Goal: Task Accomplishment & Management: Use online tool/utility

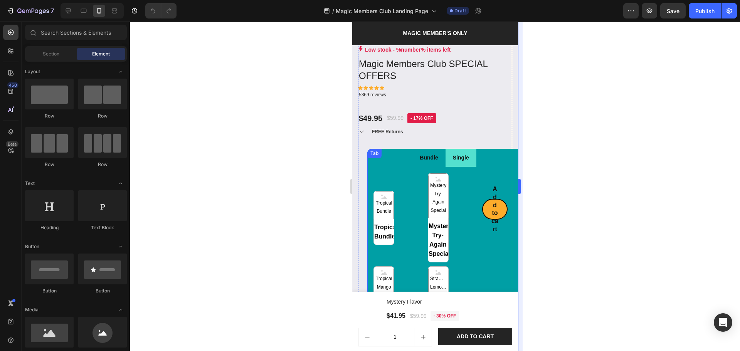
scroll to position [874, 0]
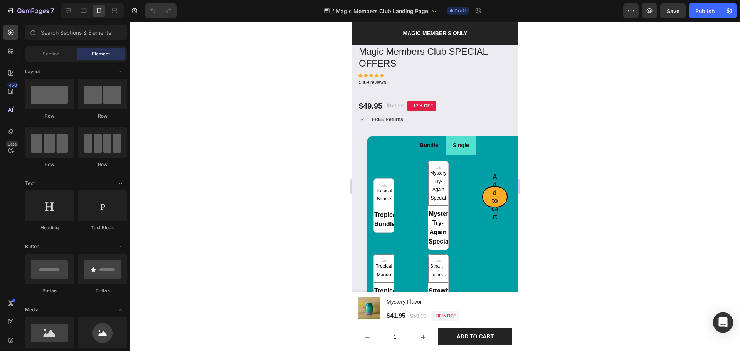
click at [721, 322] on icon "Open Intercom Messenger" at bounding box center [722, 323] width 9 height 10
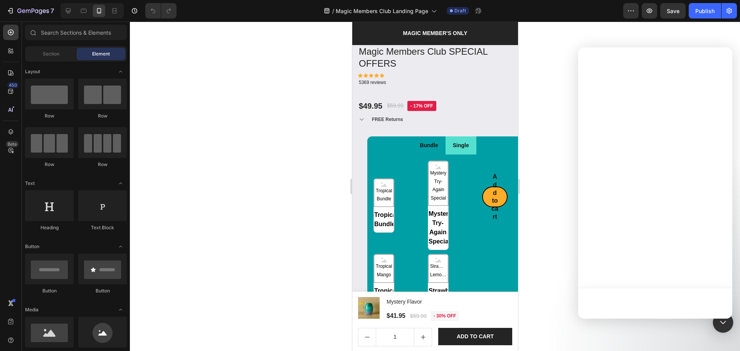
scroll to position [0, 0]
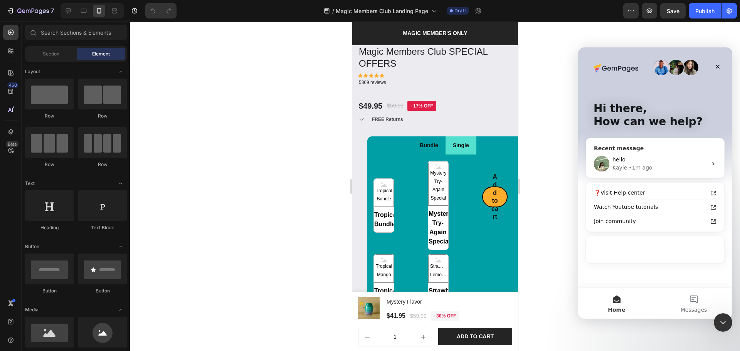
click at [668, 162] on div "hello" at bounding box center [659, 160] width 95 height 8
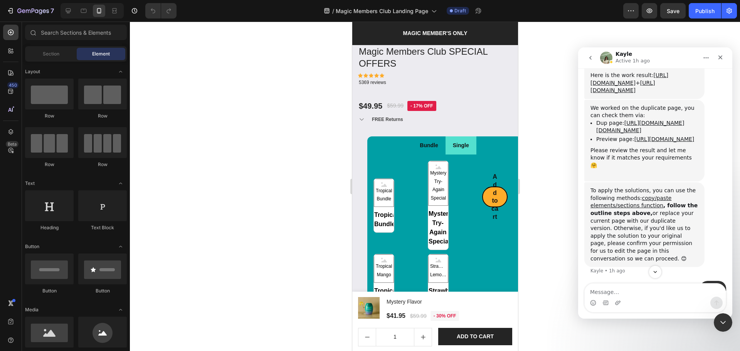
scroll to position [1030, 0]
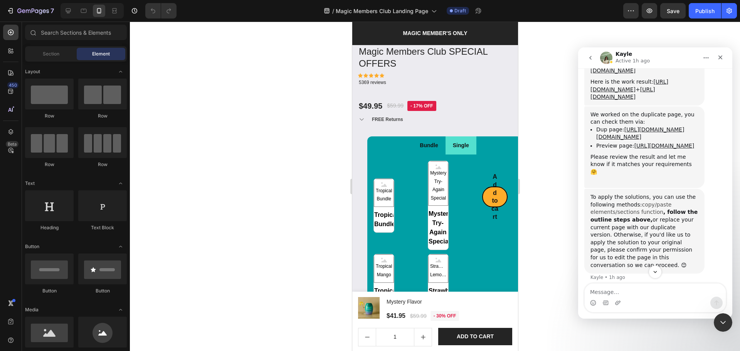
click at [651, 202] on link "copy/paste elements/sections function" at bounding box center [631, 209] width 81 height 14
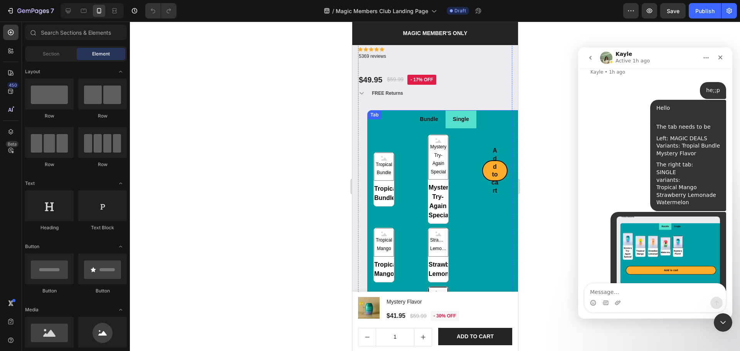
scroll to position [919, 0]
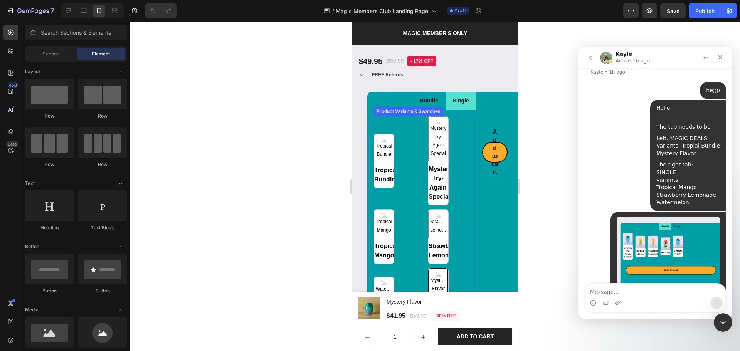
click at [409, 203] on div "Tropical Bundle Tropical Bundle Tropical Bundle Mystery Try-Again Special Myste…" at bounding box center [423, 219] width 101 height 207
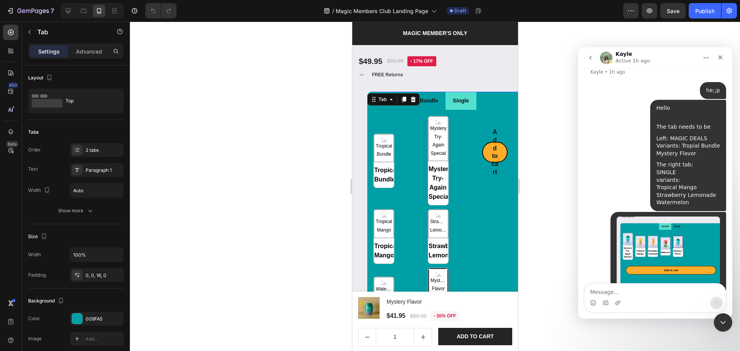
click at [435, 99] on li "Bundle" at bounding box center [428, 101] width 33 height 18
click at [414, 145] on div "Tropical Bundle Tropical Bundle Tropical Bundle Mystery Try-Again Special Myste…" at bounding box center [423, 219] width 101 height 207
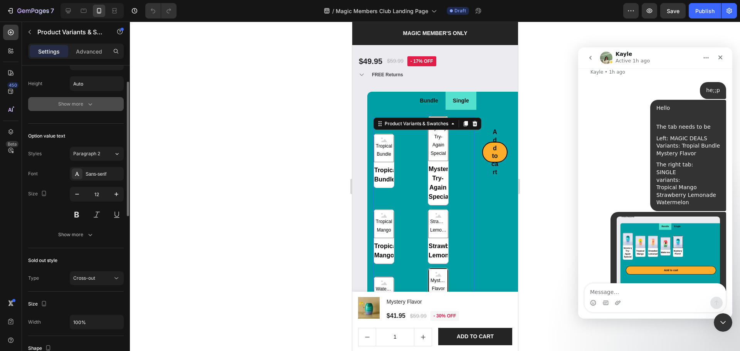
scroll to position [154, 0]
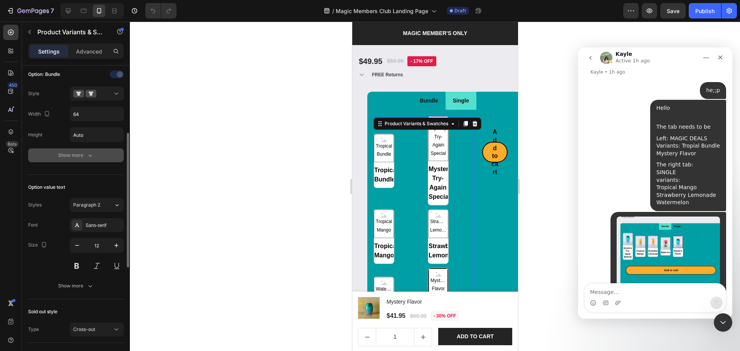
click at [56, 156] on button "Show more" at bounding box center [76, 155] width 96 height 14
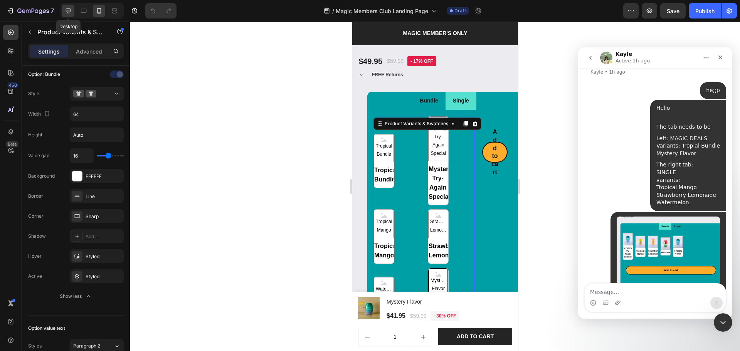
click at [67, 5] on div at bounding box center [68, 11] width 12 height 12
type input "100%"
type input "14"
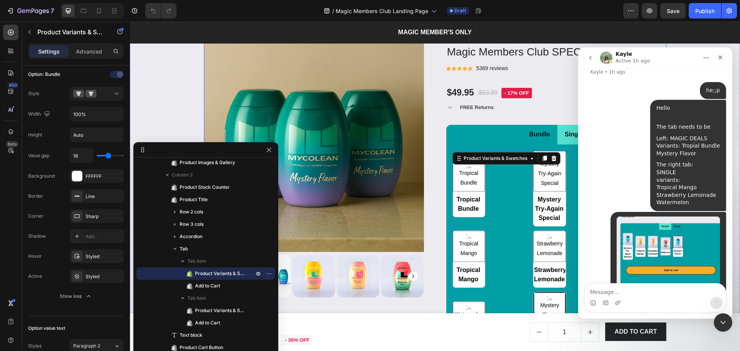
scroll to position [753, 0]
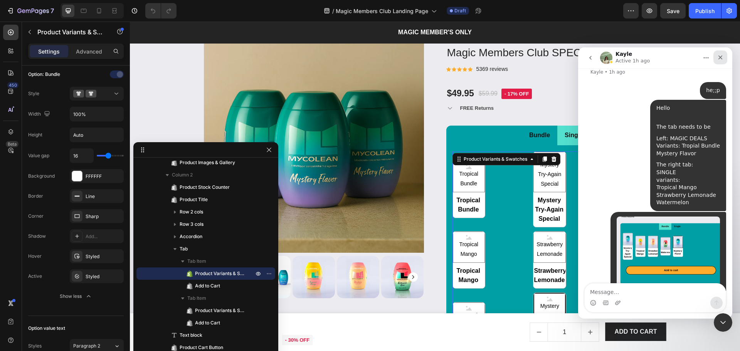
click at [718, 57] on icon "Close" at bounding box center [720, 57] width 6 height 6
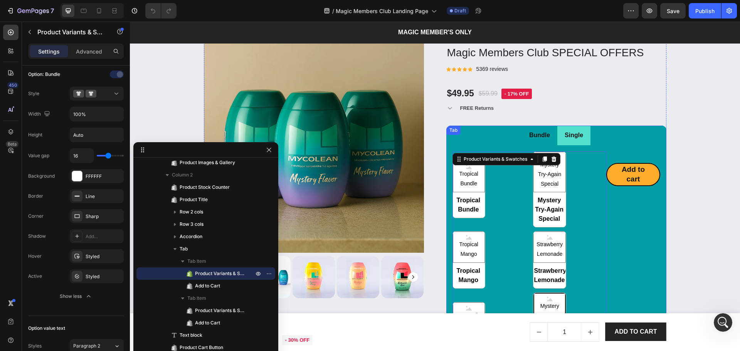
scroll to position [1224, 0]
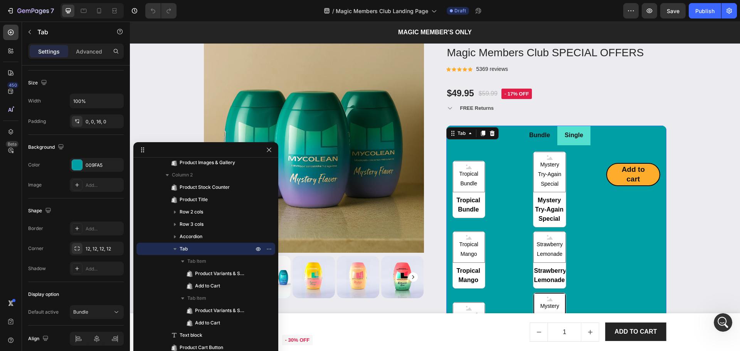
click at [660, 136] on ul "Bundle Single" at bounding box center [556, 136] width 220 height 20
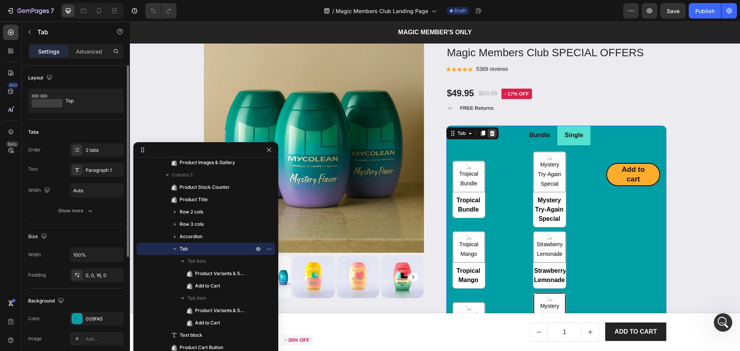
click at [490, 135] on icon at bounding box center [492, 133] width 5 height 5
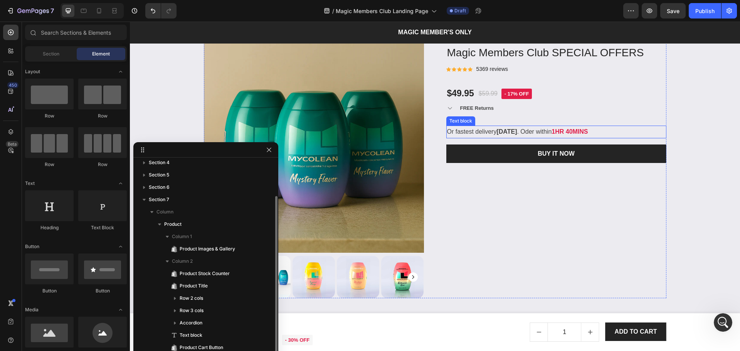
scroll to position [41, 0]
click at [496, 118] on div "Low stock - %number% items left Product Stock Counter Magic Members Club SPECIA…" at bounding box center [556, 166] width 220 height 266
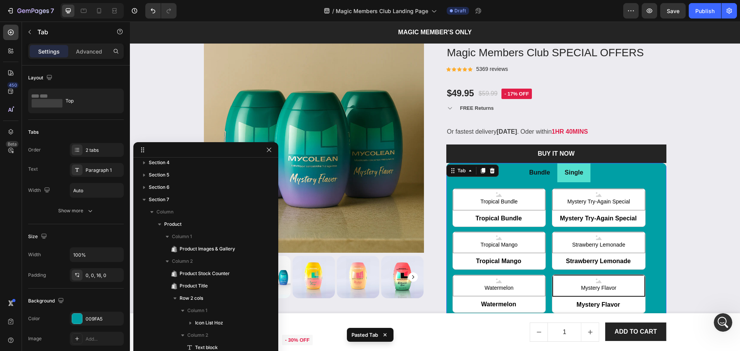
scroll to position [214, 0]
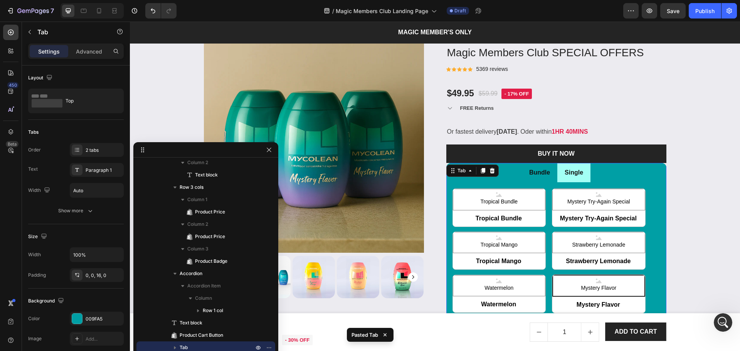
click at [584, 180] on li "Single" at bounding box center [573, 173] width 33 height 20
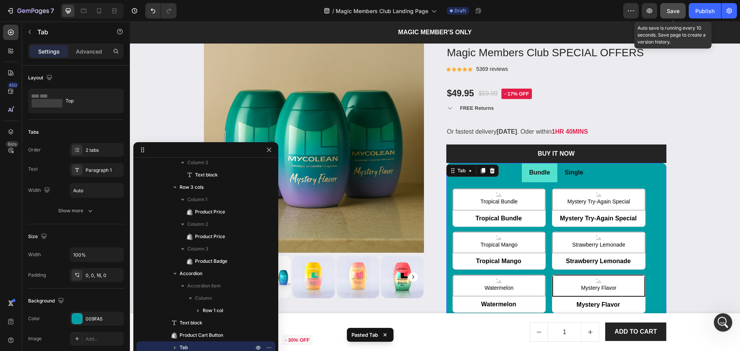
click at [670, 13] on span "Save" at bounding box center [673, 11] width 13 height 7
click at [652, 12] on icon "button" at bounding box center [650, 11] width 8 height 8
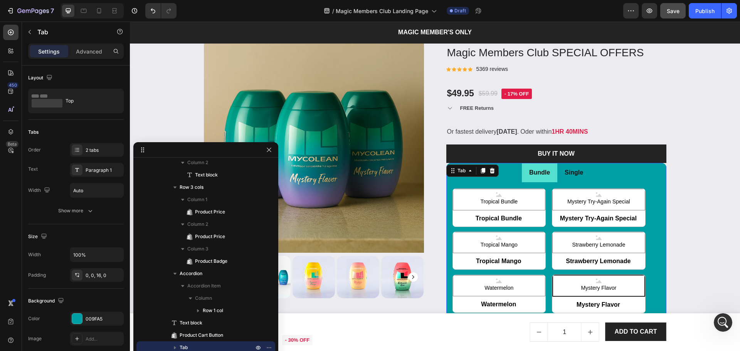
click at [616, 172] on ul "Bundle Single" at bounding box center [556, 173] width 220 height 20
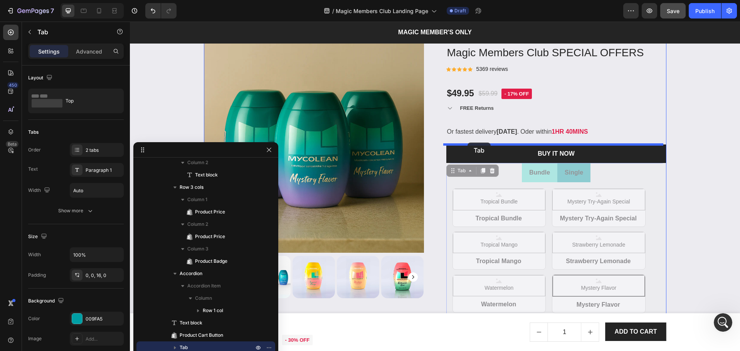
drag, startPoint x: 448, startPoint y: 171, endPoint x: 468, endPoint y: 143, distance: 34.3
click at [468, 143] on div "Header Product Images & Gallery Mystery Flavor Product Title $41.95 Product Pri…" at bounding box center [435, 347] width 610 height 2158
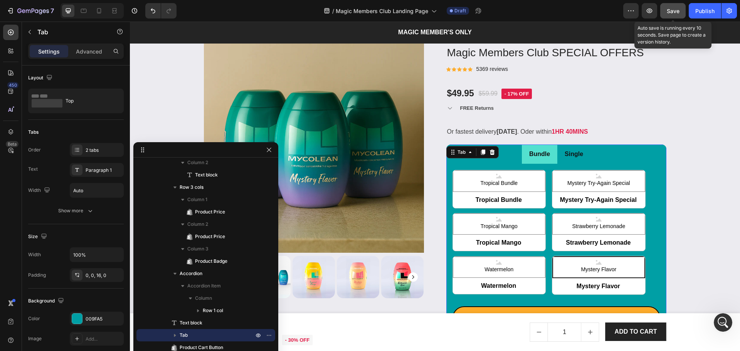
drag, startPoint x: 672, startPoint y: 10, endPoint x: 661, endPoint y: 15, distance: 11.7
click at [672, 10] on span "Save" at bounding box center [673, 11] width 13 height 7
click at [649, 15] on button "button" at bounding box center [649, 10] width 15 height 15
click at [471, 135] on p "Or fastest delivery [DATE] . Oder within 1HR 40MINS" at bounding box center [556, 131] width 219 height 11
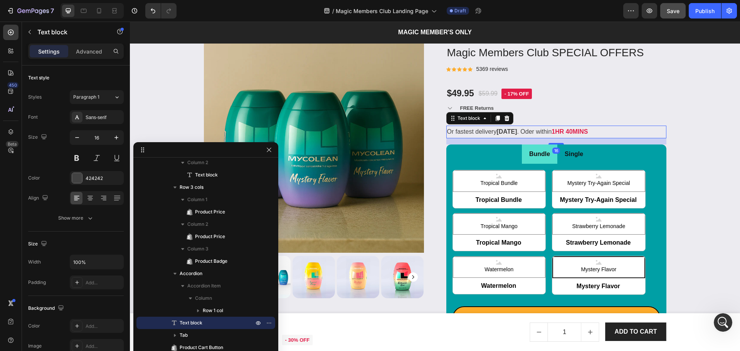
click at [504, 119] on icon at bounding box center [507, 118] width 6 height 6
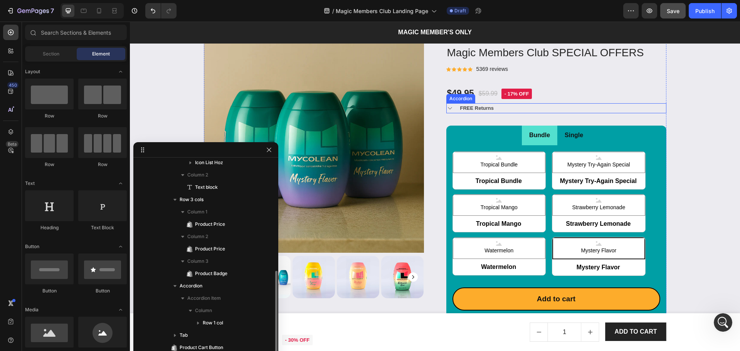
click at [498, 110] on div "FREE Returns" at bounding box center [562, 108] width 207 height 10
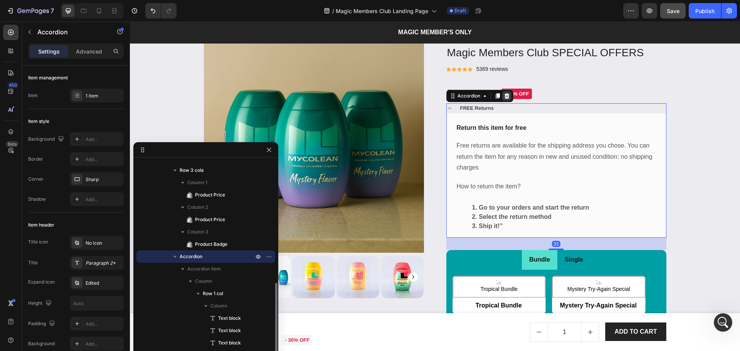
click at [504, 96] on icon at bounding box center [507, 96] width 6 height 6
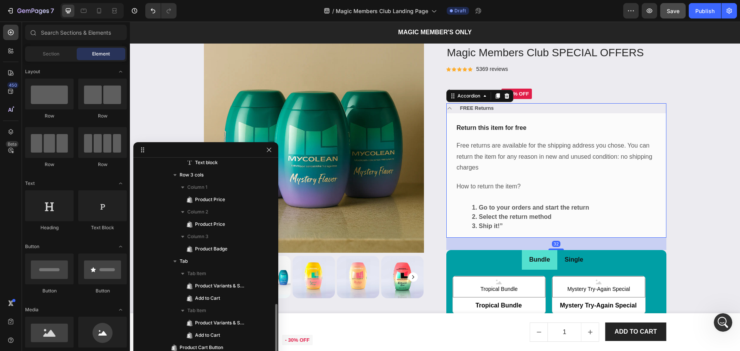
scroll to position [350, 0]
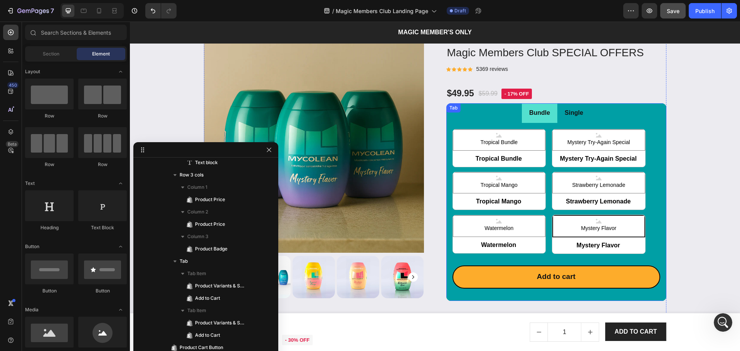
click at [588, 114] on ul "Bundle Single" at bounding box center [556, 113] width 220 height 20
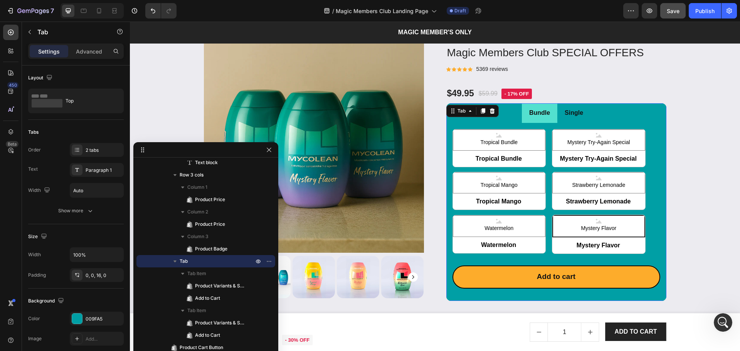
click at [572, 115] on p "Single" at bounding box center [574, 113] width 19 height 11
click at [548, 119] on div "Bundle" at bounding box center [539, 112] width 23 height 13
click at [560, 121] on li "Single" at bounding box center [573, 113] width 33 height 20
click at [551, 121] on li "Bundle" at bounding box center [539, 113] width 35 height 20
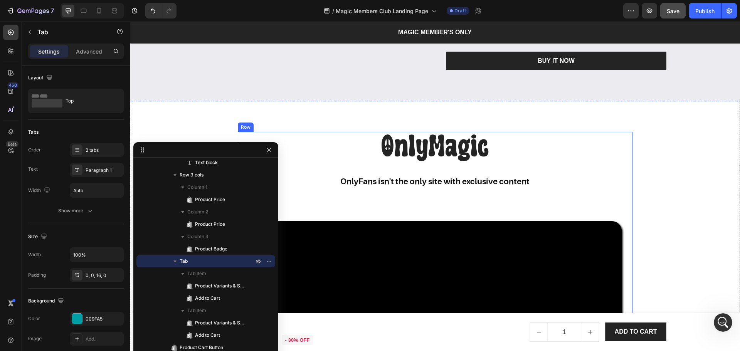
scroll to position [1113, 0]
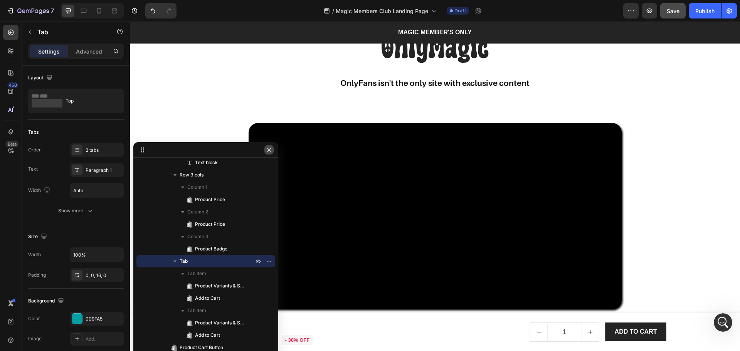
click at [268, 150] on icon "button" at bounding box center [269, 150] width 6 height 6
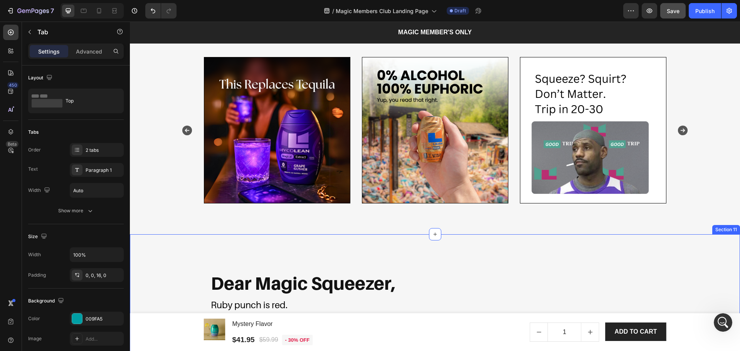
scroll to position [1473, 0]
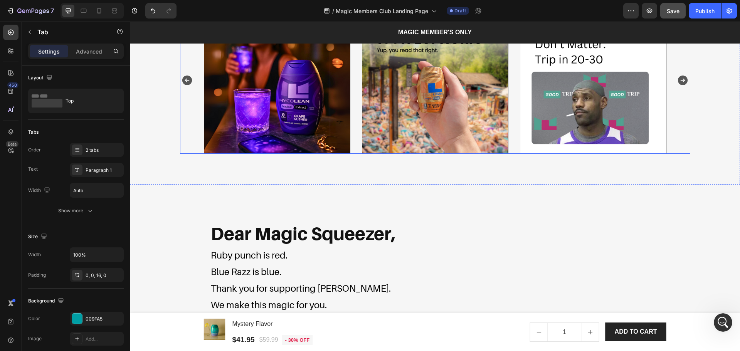
click at [682, 80] on icon "Carousel Next Arrow" at bounding box center [683, 81] width 10 height 10
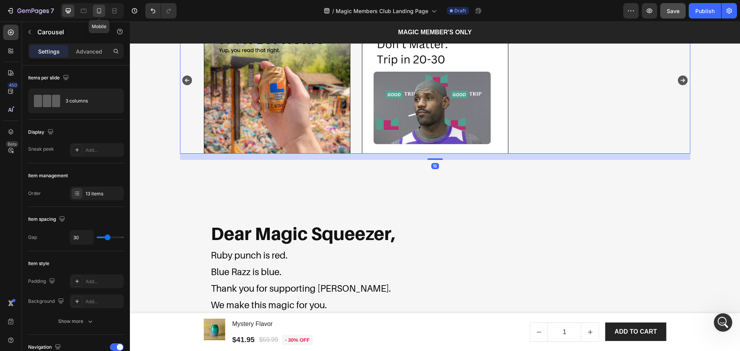
drag, startPoint x: 100, startPoint y: 8, endPoint x: 27, endPoint y: 54, distance: 86.2
click at [100, 8] on icon at bounding box center [99, 11] width 8 height 8
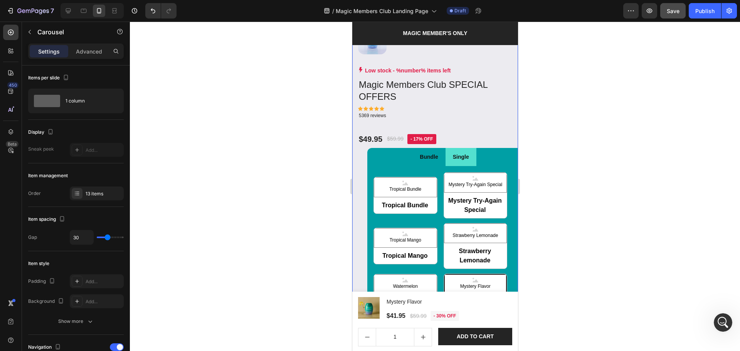
scroll to position [867, 0]
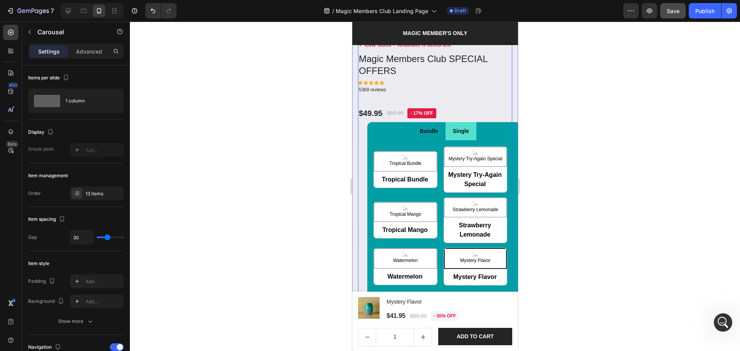
click at [361, 135] on div "Low stock - %number% items left Product Stock Counter Magic Members Club SPECIA…" at bounding box center [435, 195] width 154 height 308
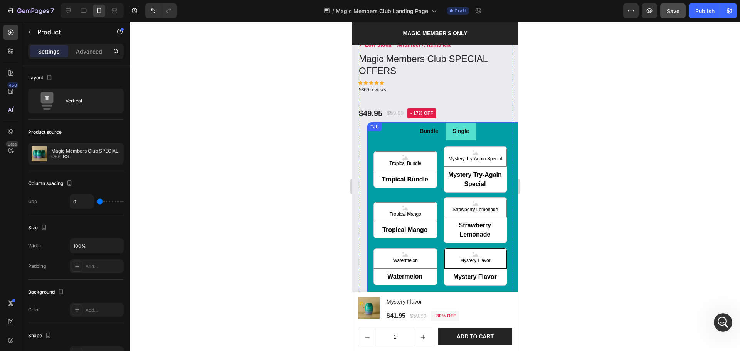
click at [369, 140] on div "Tropical Bundle Tropical Bundle Tropical Bundle Mystery Try-Again Special Myste…" at bounding box center [444, 232] width 154 height 185
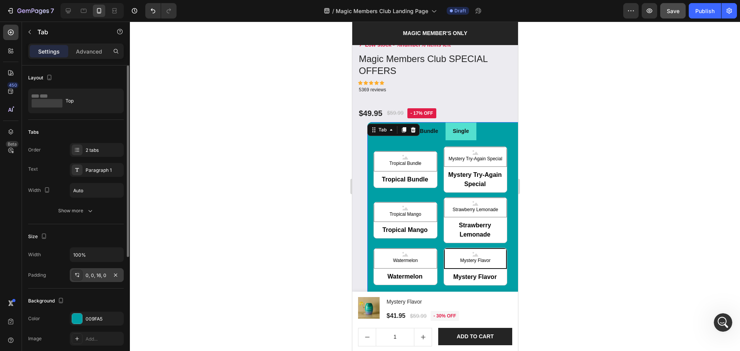
click at [94, 274] on div "0, 0, 16, 0" at bounding box center [97, 275] width 22 height 7
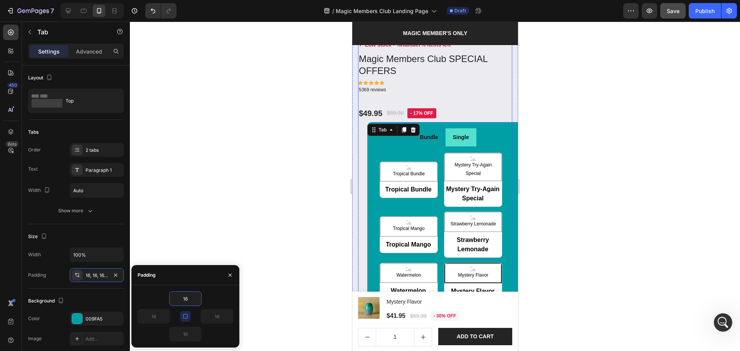
click at [360, 185] on div "Low stock - %number% items left Product Stock Counter Magic Members Club SPECIA…" at bounding box center [435, 202] width 154 height 322
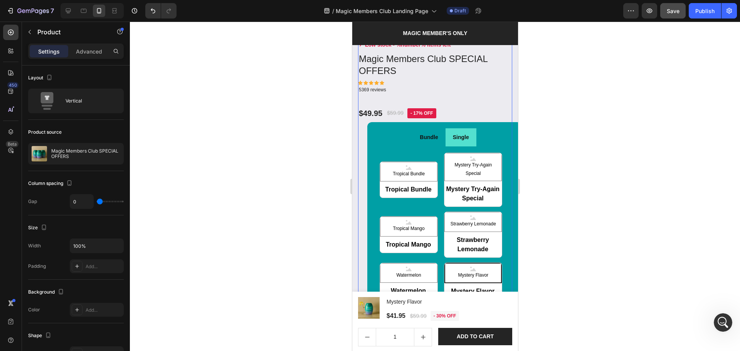
click at [94, 61] on div "Settings Advanced" at bounding box center [76, 55] width 108 height 22
click at [93, 44] on div "Settings Advanced" at bounding box center [76, 51] width 96 height 15
click at [88, 56] on div "Advanced" at bounding box center [89, 51] width 39 height 12
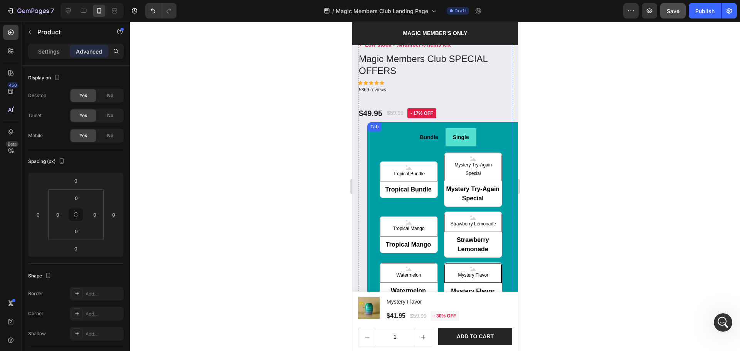
click at [370, 162] on div "Bundle Single Tropical Bundle Tropical Bundle Tropical Bundle Mystery Try-Again…" at bounding box center [444, 234] width 154 height 224
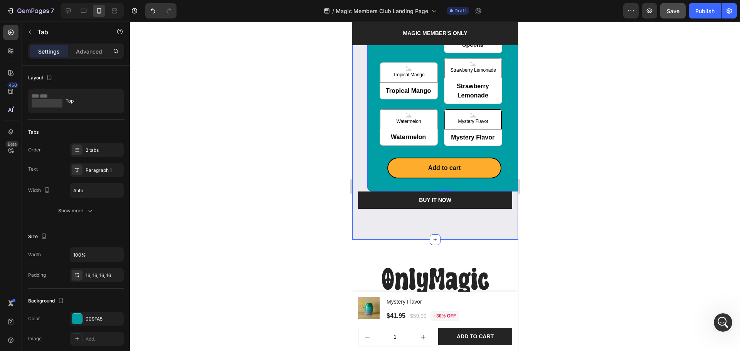
scroll to position [1021, 0]
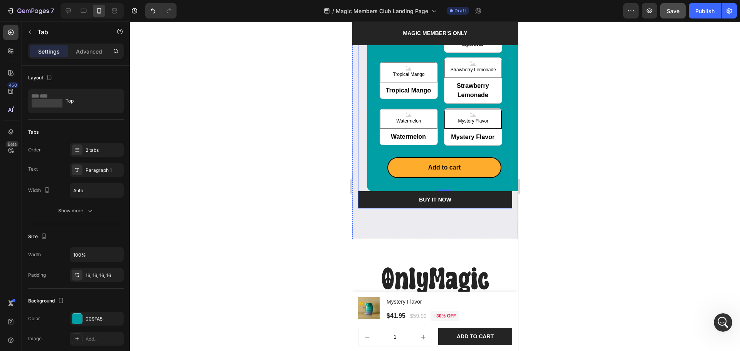
click at [364, 162] on div "Low stock - %number% items left Product Stock Counter Magic Members Club SPECIA…" at bounding box center [435, 48] width 154 height 322
click at [436, 180] on div "Bundle Single Tropical Bundle Tropical Bundle Tropical Bundle Mystery Try-Again…" at bounding box center [444, 80] width 154 height 224
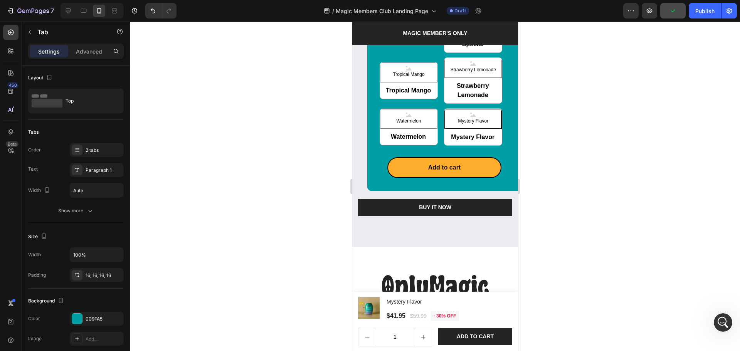
drag, startPoint x: 437, startPoint y: 183, endPoint x: 437, endPoint y: 191, distance: 7.7
click at [437, 191] on div "Low stock - %number% items left Product Stock Counter Magic Members Club SPECIA…" at bounding box center [435, 52] width 154 height 330
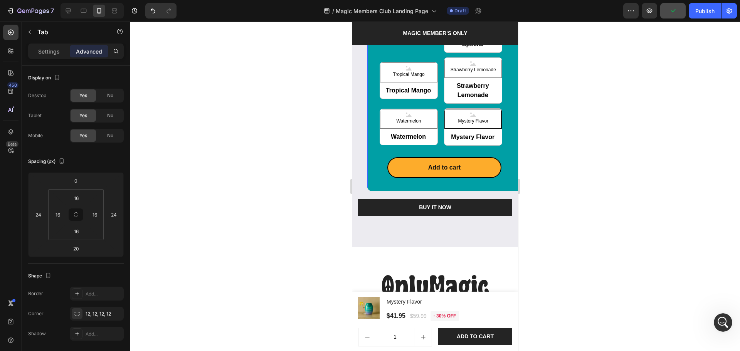
click at [652, 224] on div at bounding box center [435, 187] width 610 height 330
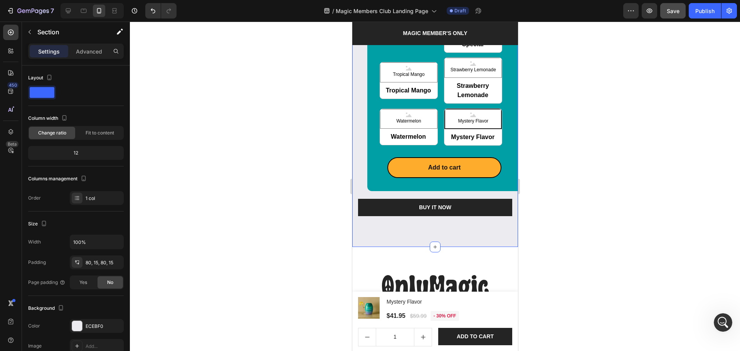
click at [95, 267] on div "80, 15, 80, 15" at bounding box center [97, 263] width 54 height 14
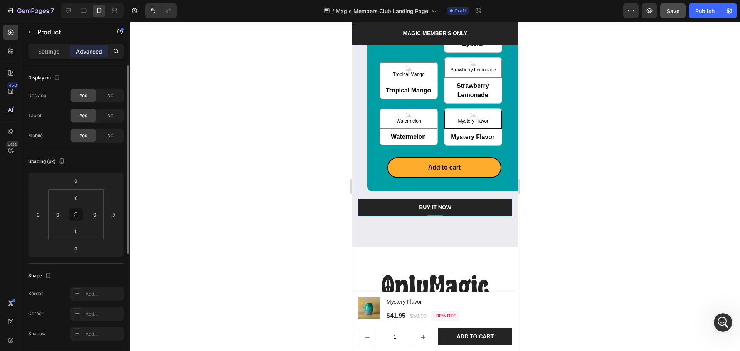
click at [364, 174] on div "Low stock - %number% items left Product Stock Counter Magic Members Club SPECIA…" at bounding box center [435, 52] width 154 height 330
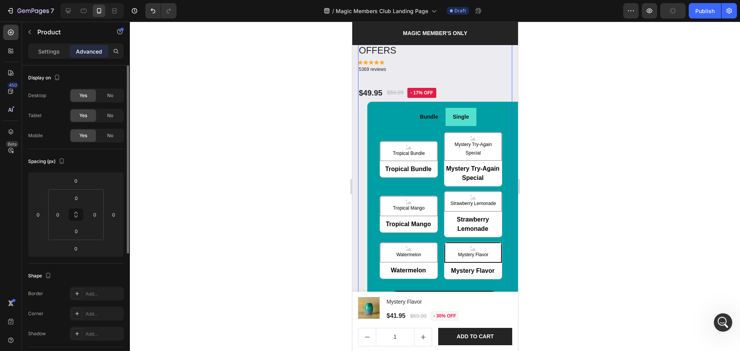
scroll to position [815, 0]
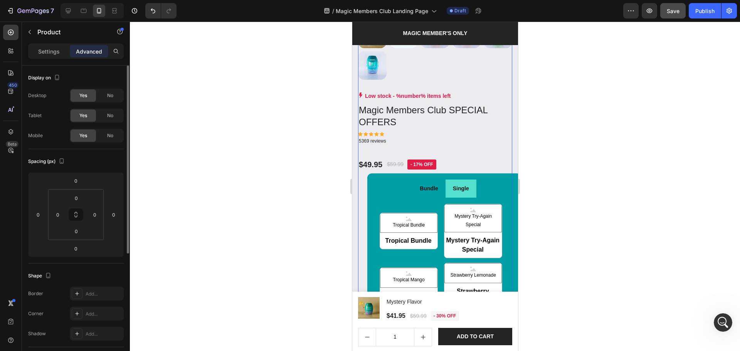
click at [362, 183] on div "Low stock - %number% items left Product Stock Counter Magic Members Club SPECIA…" at bounding box center [435, 257] width 154 height 330
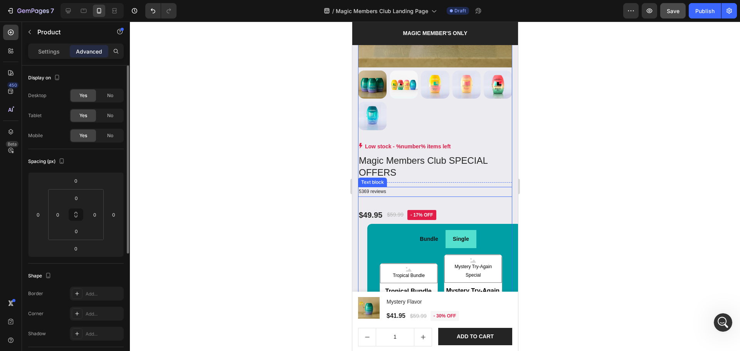
scroll to position [764, 0]
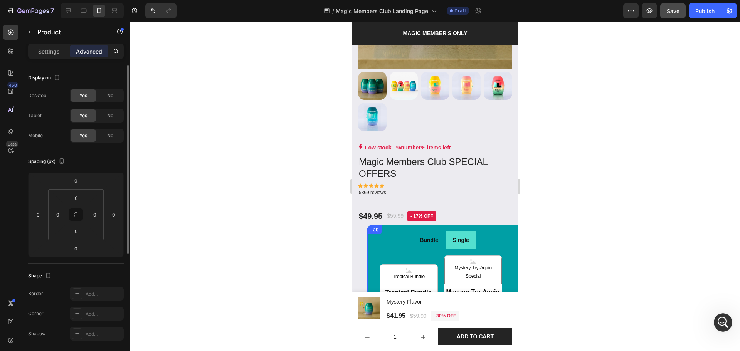
click at [481, 225] on div "Bundle Single Tropical Bundle Tropical Bundle Tropical Bundle Mystery Try-Again…" at bounding box center [444, 337] width 154 height 224
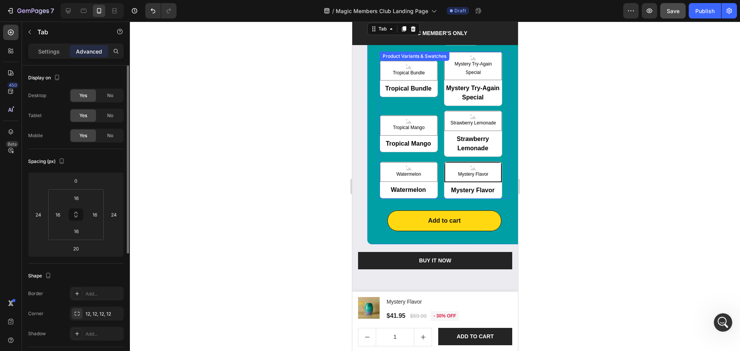
scroll to position [969, 0]
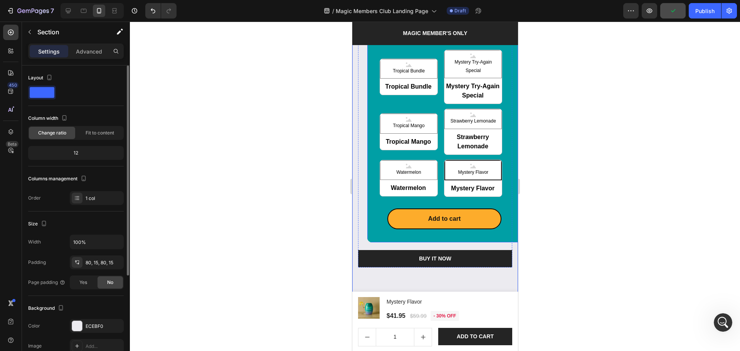
click at [375, 227] on div "Tropical Bundle Tropical Bundle Tropical Bundle Mystery Try-Again Special Myste…" at bounding box center [444, 140] width 142 height 193
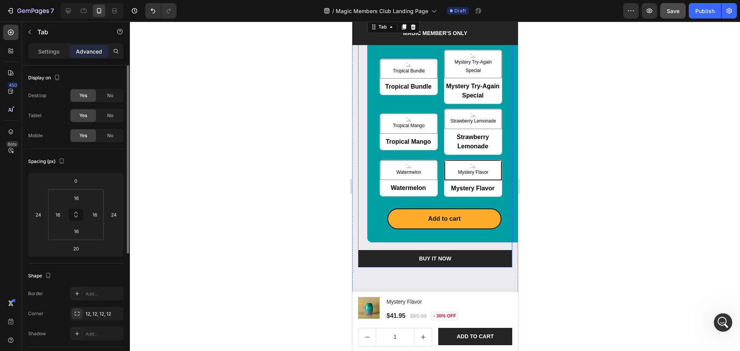
click at [367, 236] on div "Low stock - %number% items left Product Stock Counter Magic Members Club SPECIA…" at bounding box center [435, 103] width 154 height 330
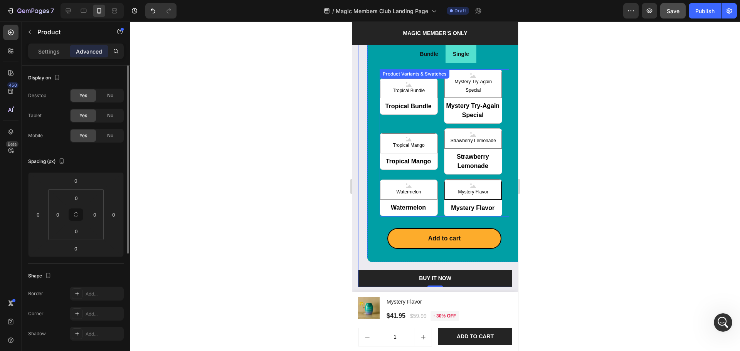
scroll to position [918, 0]
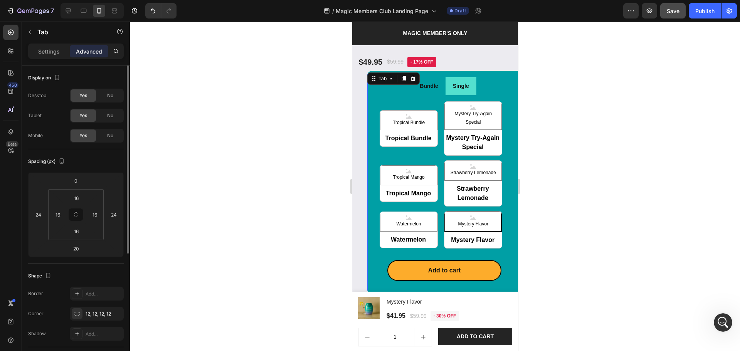
click at [368, 266] on div "Bundle Single Tropical Bundle Tropical Bundle Tropical Bundle Mystery Try-Again…" at bounding box center [444, 183] width 154 height 224
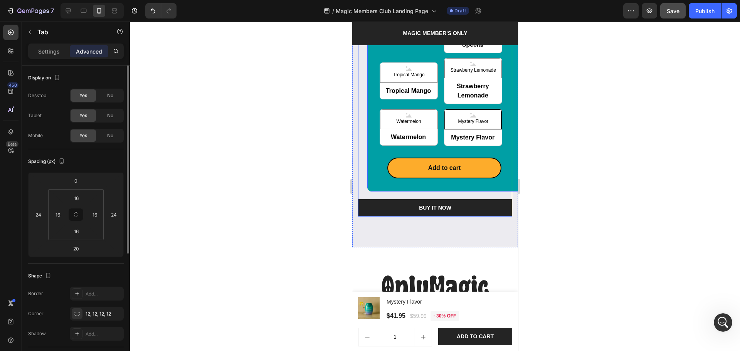
scroll to position [1021, 0]
click at [360, 179] on div "Low stock - %number% items left Product Stock Counter Magic Members Club SPECIA…" at bounding box center [435, 52] width 154 height 330
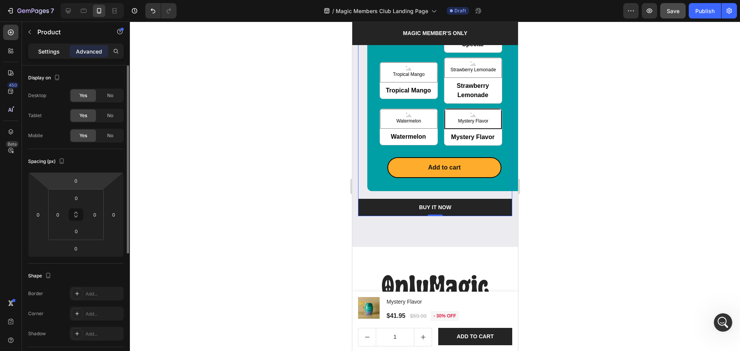
click at [50, 50] on p "Settings" at bounding box center [49, 51] width 22 height 8
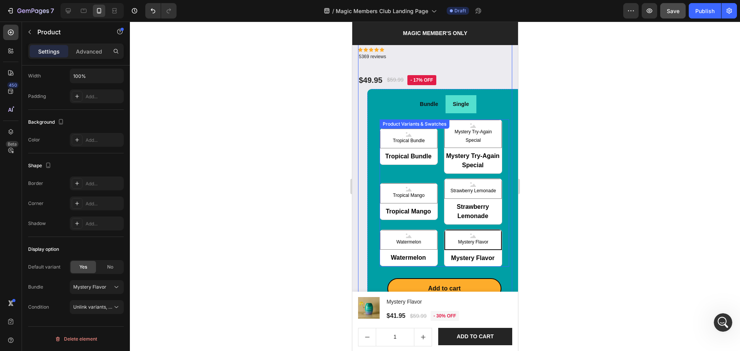
scroll to position [867, 0]
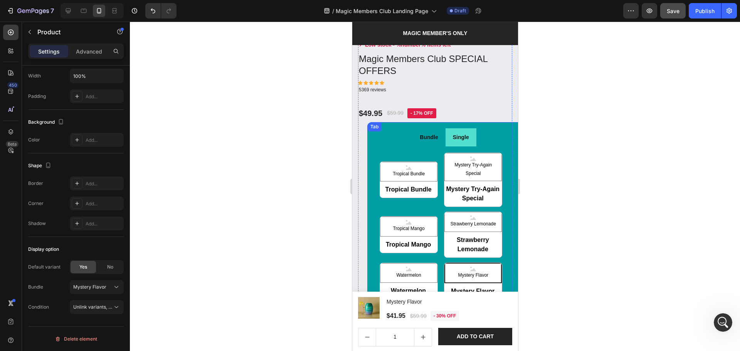
click at [377, 123] on div "Bundle Single Tropical Bundle Tropical Bundle Tropical Bundle Mystery Try-Again…" at bounding box center [444, 234] width 154 height 224
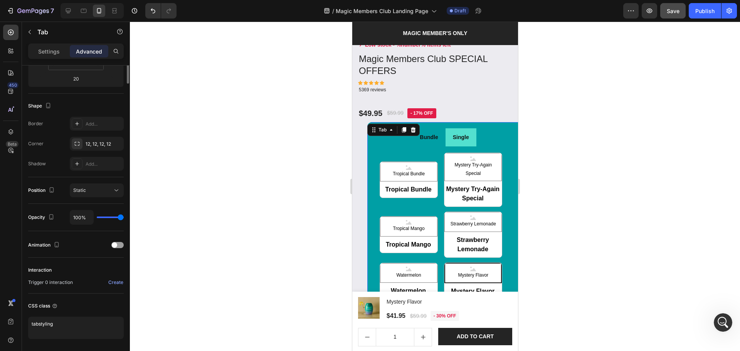
scroll to position [0, 0]
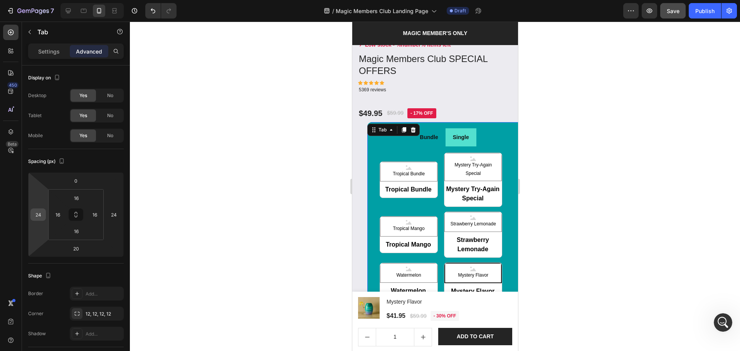
click at [31, 217] on div "24" at bounding box center [37, 215] width 15 height 12
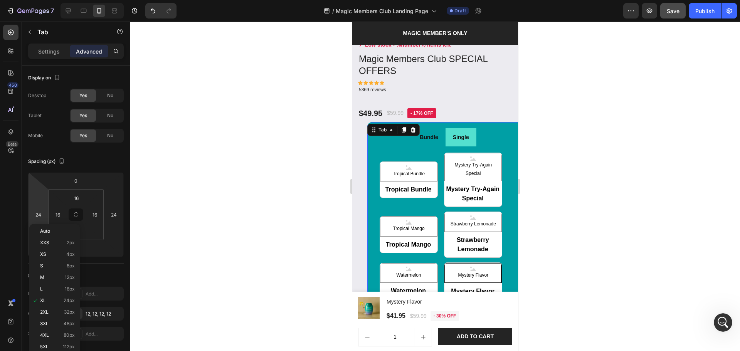
click at [37, 0] on html "7 Version history / Magic Members Club Landing Page Draft Preview Save Publish …" at bounding box center [370, 0] width 740 height 0
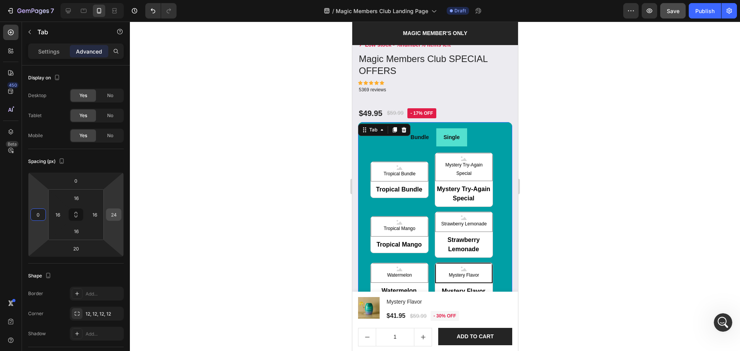
type input "0"
click at [114, 216] on input "24" at bounding box center [114, 215] width 12 height 12
type input "0"
click at [496, 122] on div "Bundle Single Tropical Bundle Tropical Bundle Tropical Bundle Mystery Try-Again…" at bounding box center [435, 234] width 154 height 224
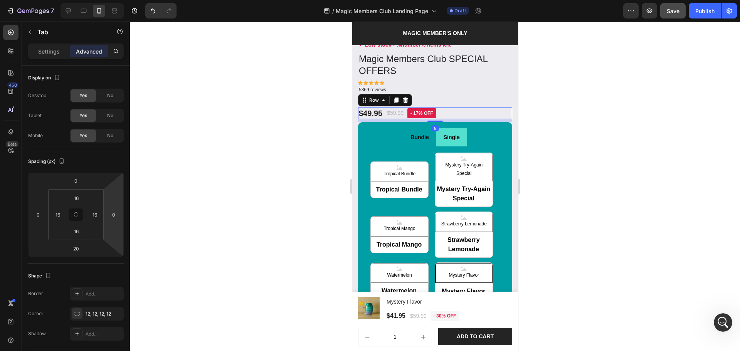
click at [467, 108] on div "$49.95 Product Price Product Price $59.99 Product Price Product Price - 17% off…" at bounding box center [435, 114] width 154 height 12
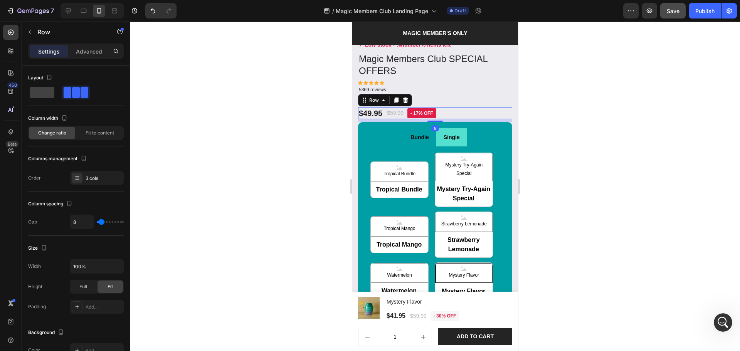
click at [466, 119] on div "8" at bounding box center [435, 120] width 154 height 3
drag, startPoint x: 705, startPoint y: 188, endPoint x: 549, endPoint y: 164, distance: 158.8
click at [703, 188] on div at bounding box center [435, 187] width 610 height 330
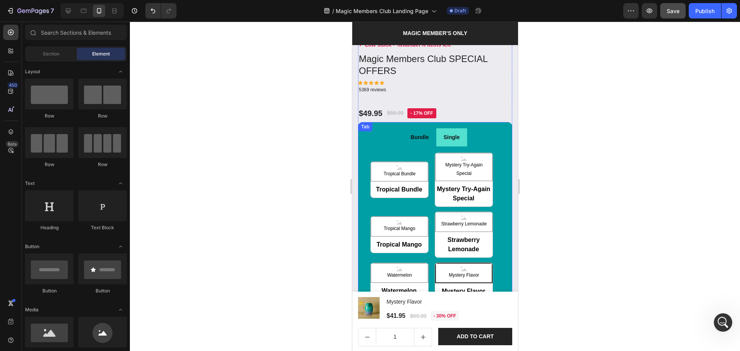
click at [412, 135] on div "Bundle" at bounding box center [419, 137] width 20 height 12
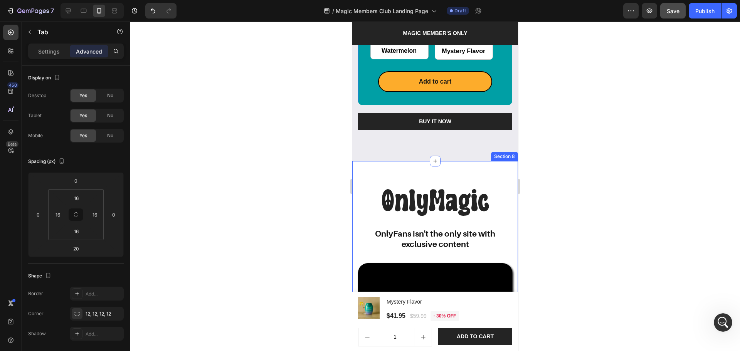
scroll to position [1226, 0]
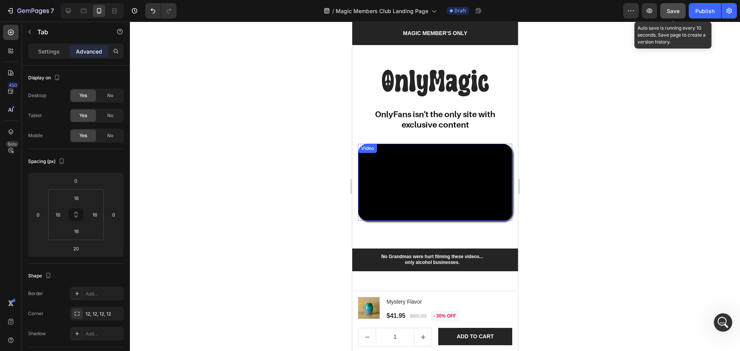
click at [681, 9] on button "Save" at bounding box center [672, 10] width 25 height 15
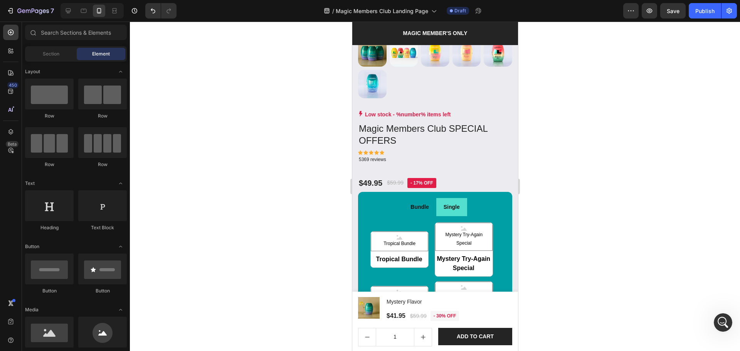
scroll to position [791, 0]
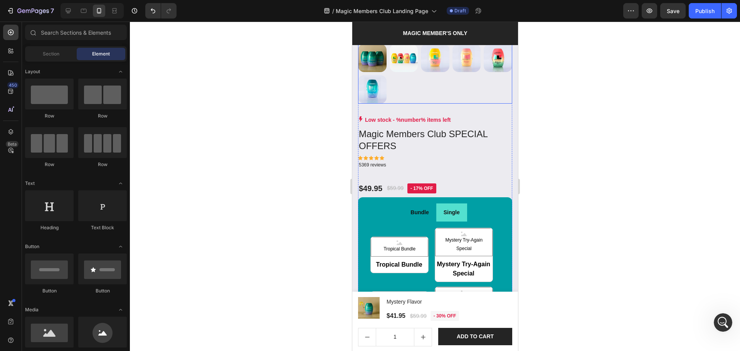
click at [449, 72] on div at bounding box center [435, 74] width 154 height 60
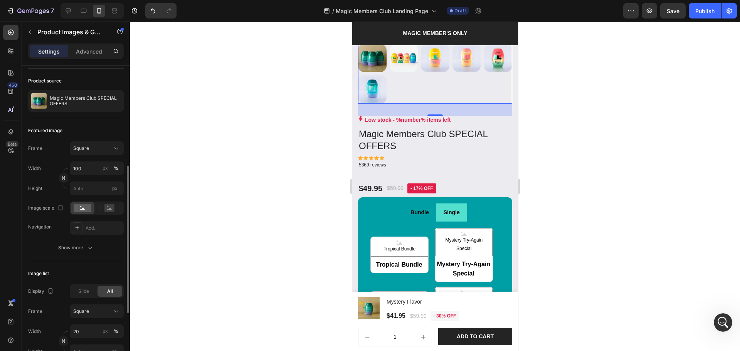
scroll to position [103, 0]
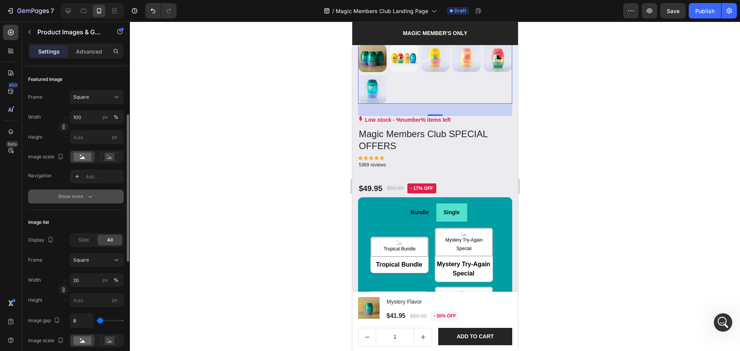
click at [67, 200] on div "Show more" at bounding box center [76, 197] width 36 height 8
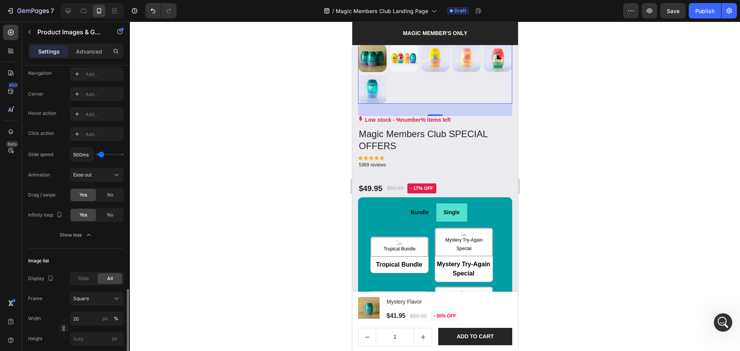
scroll to position [308, 0]
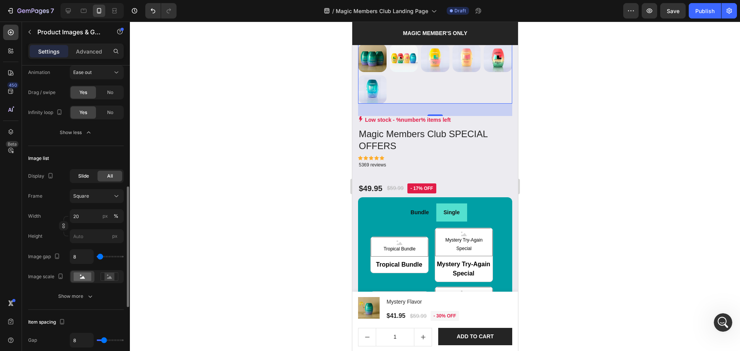
click at [87, 181] on div "Slide" at bounding box center [83, 176] width 25 height 11
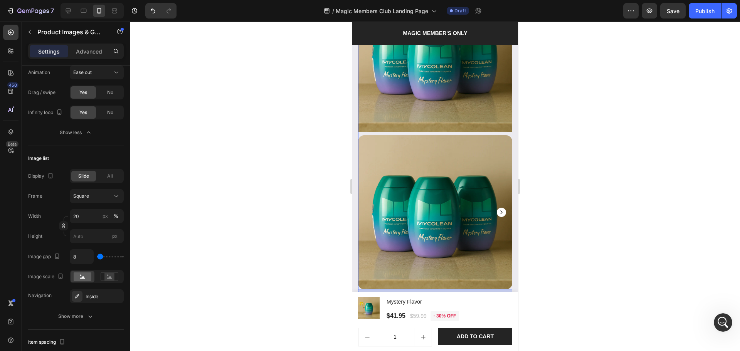
scroll to position [689, 0]
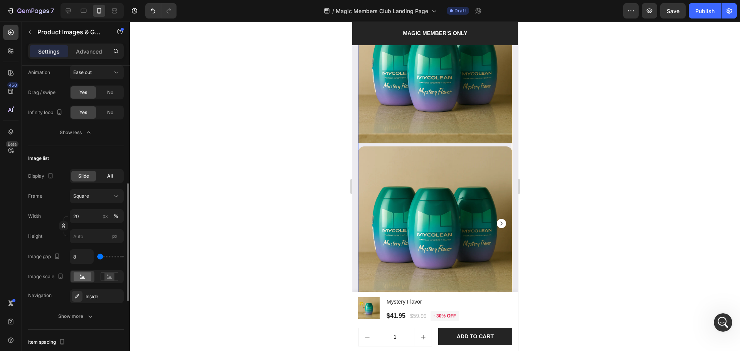
click at [106, 177] on div "All" at bounding box center [110, 176] width 25 height 11
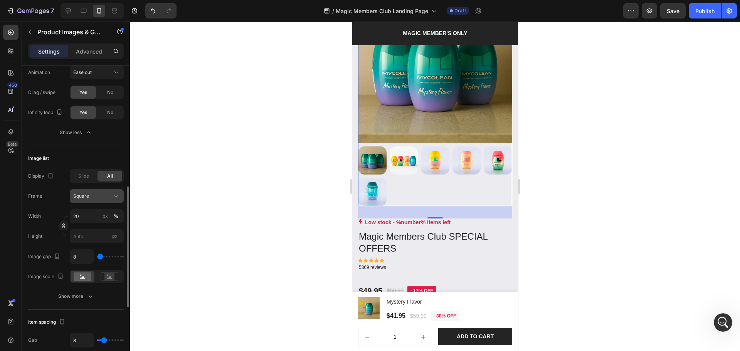
click at [83, 197] on span "Square" at bounding box center [81, 196] width 16 height 7
click at [83, 196] on span "Square" at bounding box center [81, 196] width 16 height 7
click at [87, 178] on span "Slide" at bounding box center [83, 176] width 11 height 7
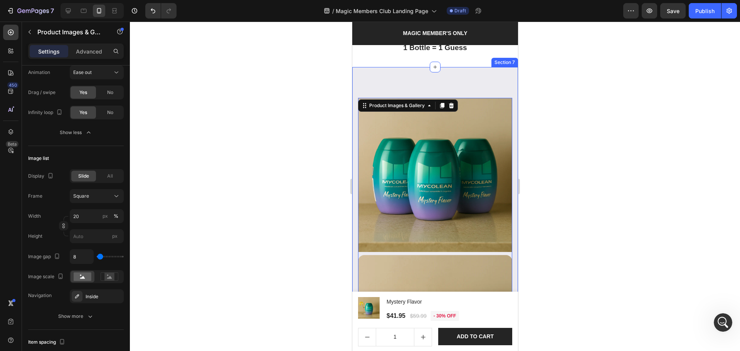
scroll to position [586, 0]
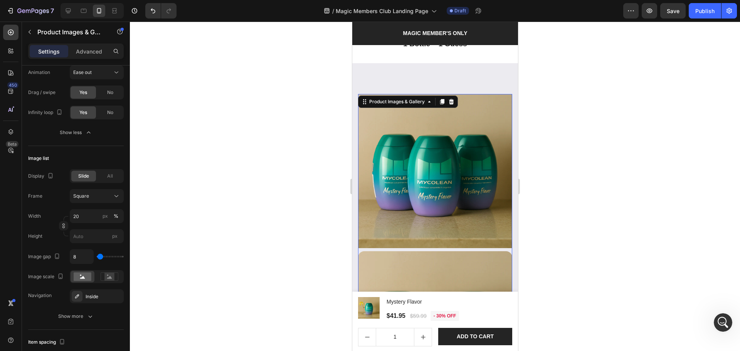
click at [422, 242] on div at bounding box center [435, 249] width 154 height 311
click at [95, 199] on div "Square" at bounding box center [92, 196] width 38 height 7
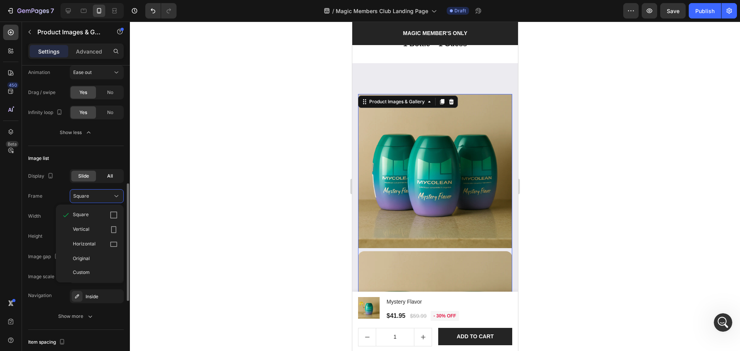
click at [108, 176] on span "All" at bounding box center [110, 176] width 6 height 7
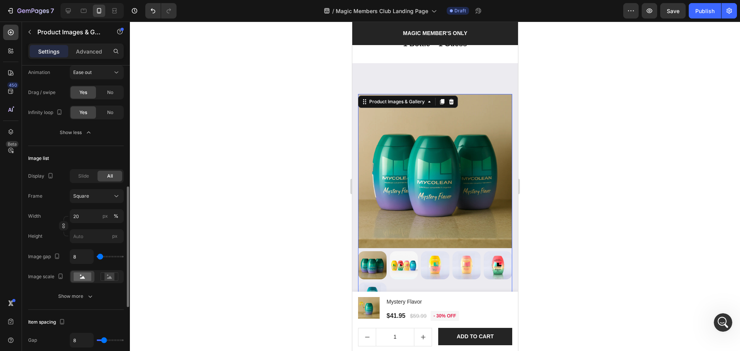
scroll to position [410, 0]
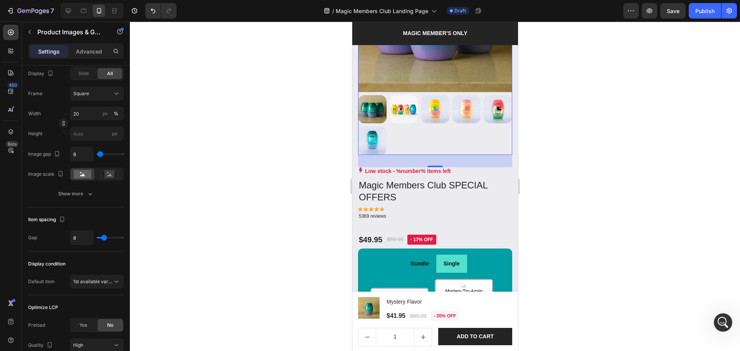
click at [651, 221] on div at bounding box center [435, 187] width 610 height 330
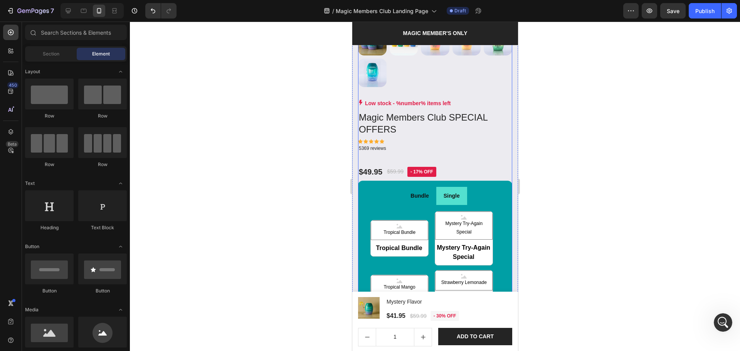
scroll to position [791, 0]
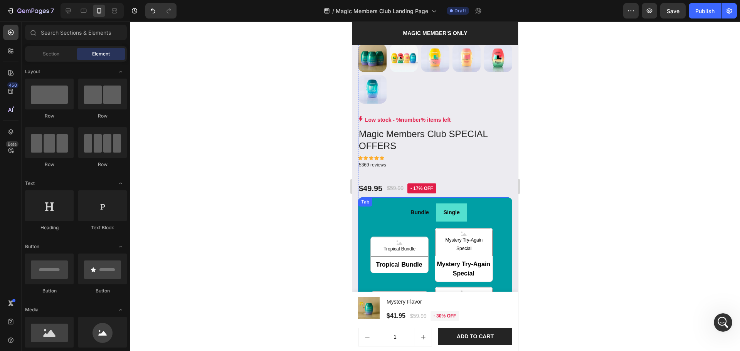
click at [424, 209] on p "Bundle" at bounding box center [419, 213] width 18 height 10
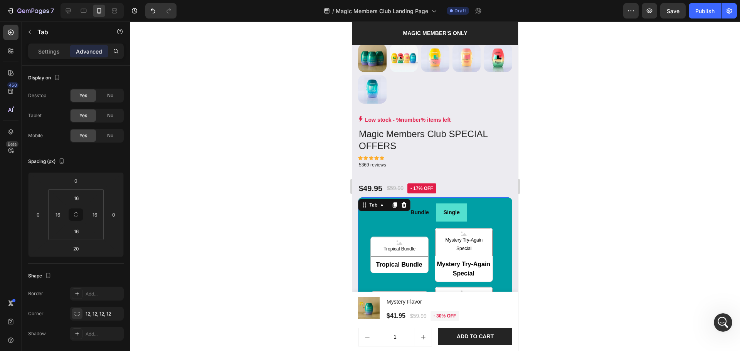
click at [426, 222] on div "Tropical Bundle Tropical Bundle Tropical Bundle Mystery Try-Again Special Myste…" at bounding box center [435, 318] width 142 height 193
click at [427, 211] on li "Bundle" at bounding box center [419, 213] width 33 height 18
click at [436, 210] on li "Single" at bounding box center [451, 213] width 31 height 18
click at [429, 210] on li "Bundle" at bounding box center [419, 213] width 33 height 18
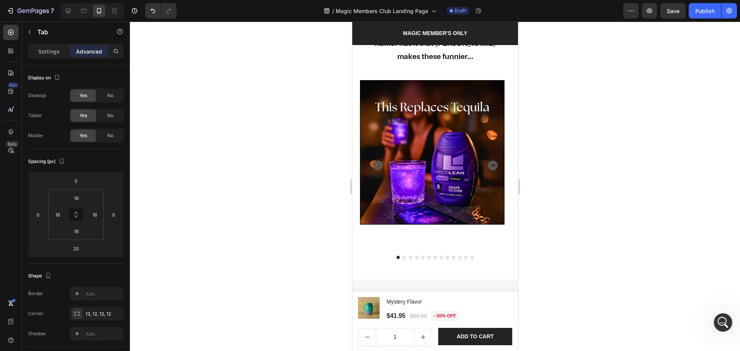
scroll to position [1511, 0]
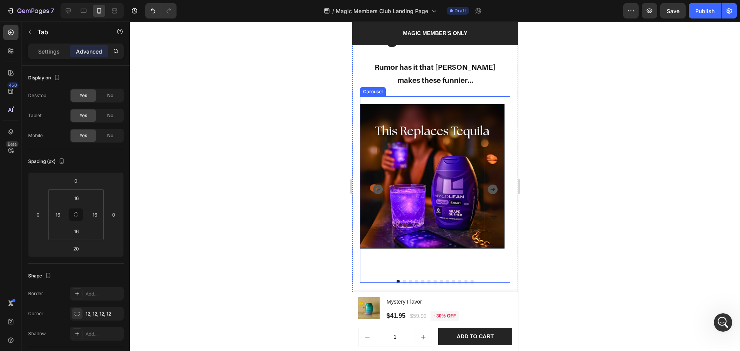
click at [487, 184] on icon "Carousel Next Arrow" at bounding box center [492, 189] width 10 height 10
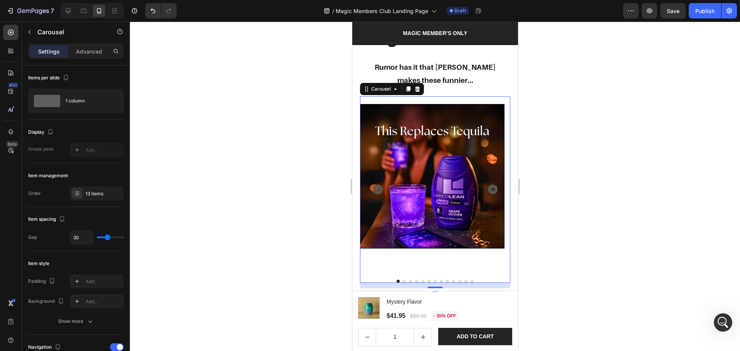
click at [379, 190] on icon "Carousel Back Arrow" at bounding box center [378, 189] width 12 height 12
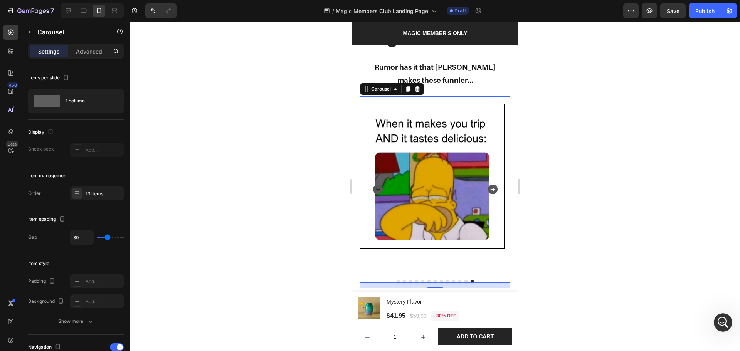
click at [487, 190] on icon "Carousel Next Arrow" at bounding box center [492, 189] width 10 height 10
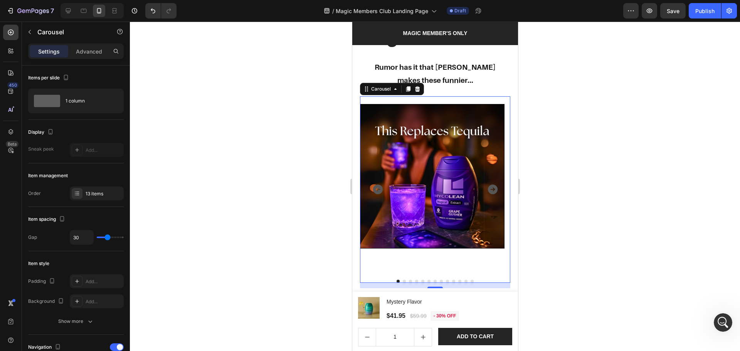
click at [487, 190] on icon "Carousel Next Arrow" at bounding box center [492, 189] width 10 height 10
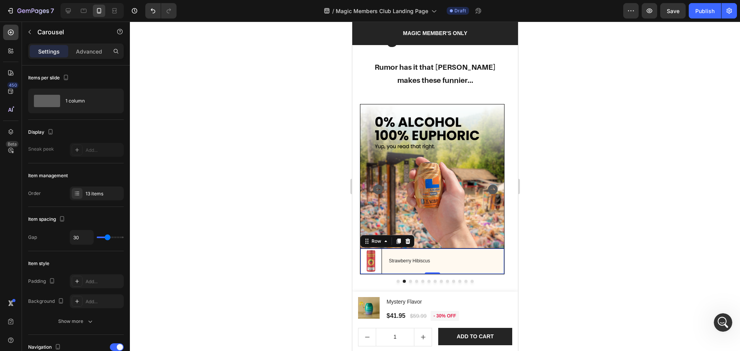
click at [457, 259] on div "Image Strawberry Hibiscus Text Block Row 0" at bounding box center [432, 262] width 145 height 26
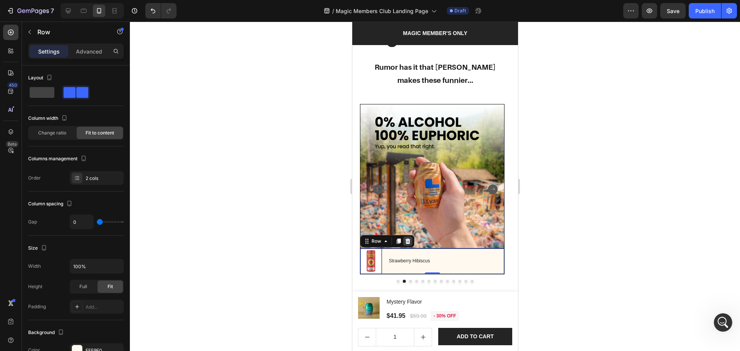
click at [409, 245] on div at bounding box center [407, 241] width 9 height 9
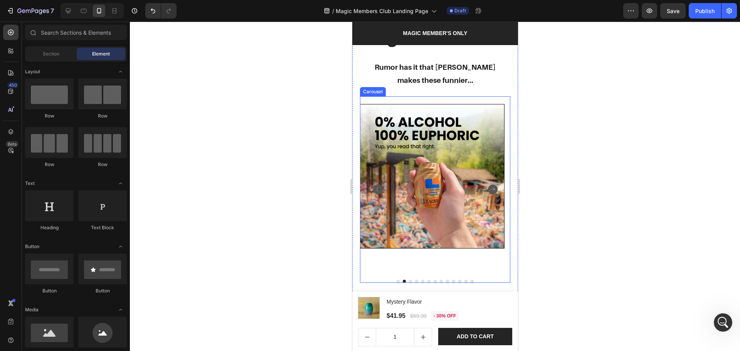
click at [486, 183] on icon "Carousel Next Arrow" at bounding box center [492, 189] width 12 height 12
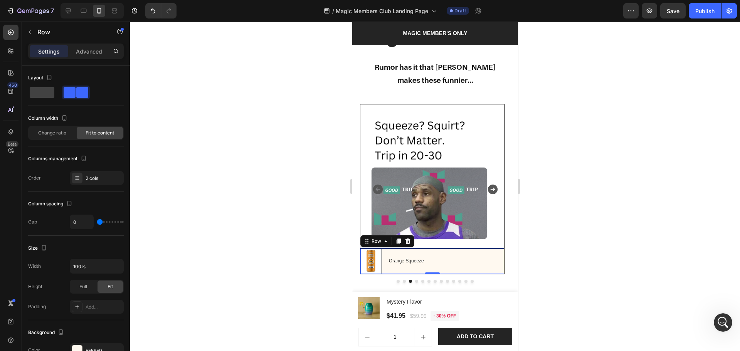
click at [470, 254] on div "Image Orange Squeeze Text Block Row 0" at bounding box center [432, 262] width 145 height 26
click at [408, 239] on icon at bounding box center [407, 241] width 5 height 5
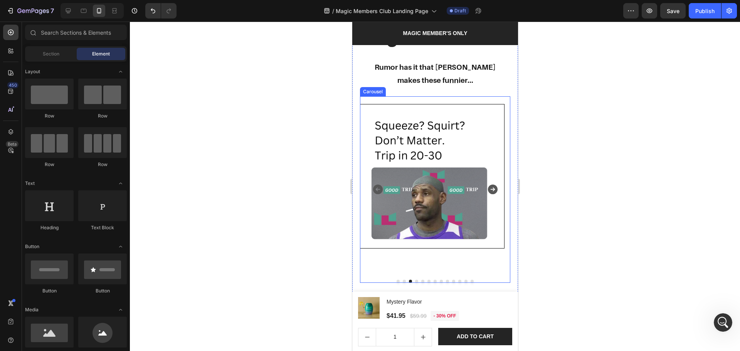
click at [489, 184] on icon "Carousel Next Arrow" at bounding box center [492, 189] width 10 height 10
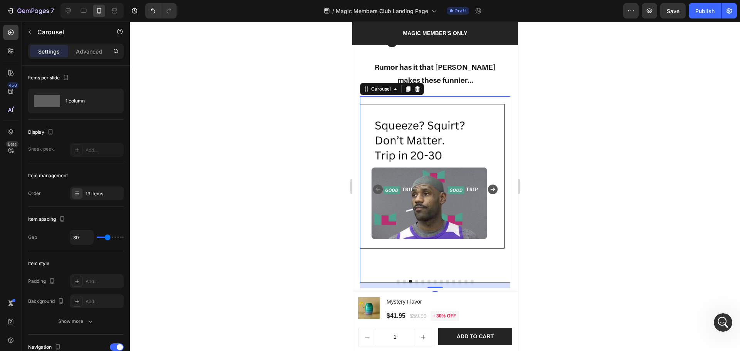
click at [413, 260] on div "Image Row" at bounding box center [432, 189] width 145 height 170
click at [487, 188] on icon "Carousel Next Arrow" at bounding box center [492, 189] width 12 height 12
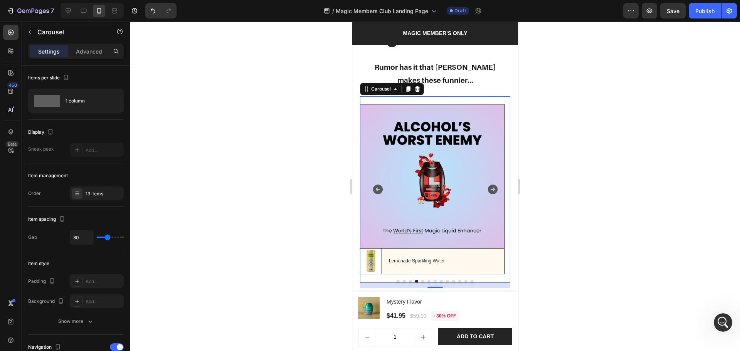
click at [373, 185] on icon "Carousel Back Arrow" at bounding box center [378, 189] width 12 height 12
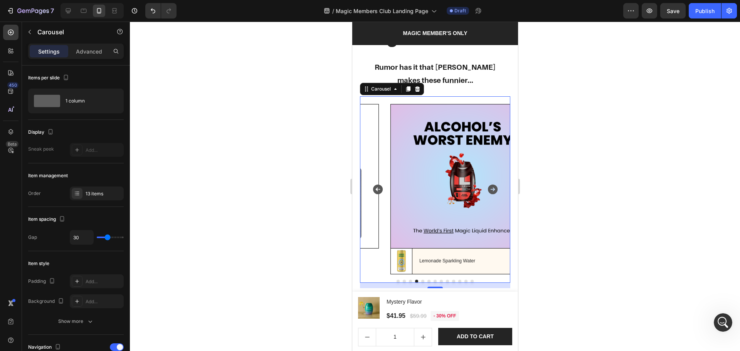
click at [376, 189] on icon "Carousel Back Arrow" at bounding box center [378, 189] width 12 height 12
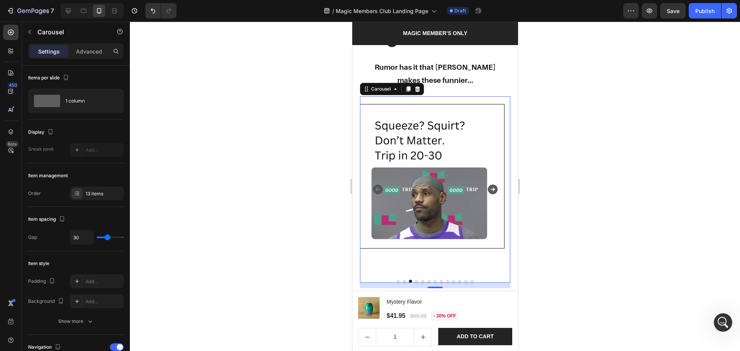
click at [376, 189] on icon "Carousel Back Arrow" at bounding box center [378, 189] width 12 height 12
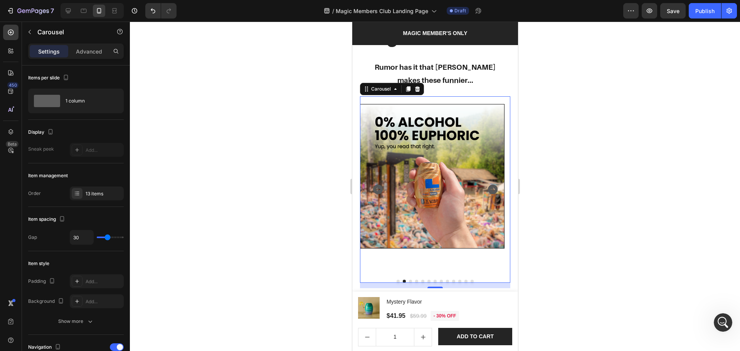
click at [488, 190] on icon "Carousel Next Arrow" at bounding box center [492, 189] width 10 height 10
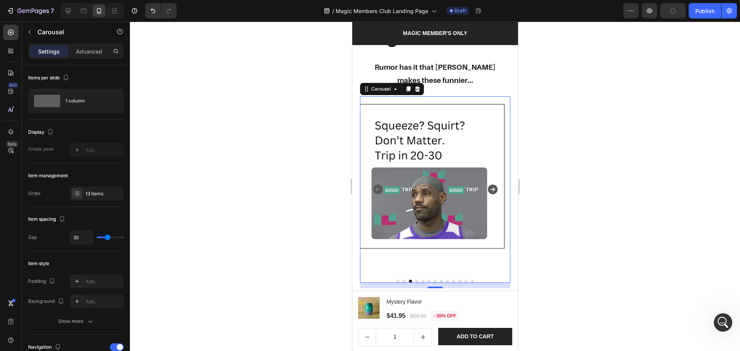
click at [488, 189] on icon "Carousel Next Arrow" at bounding box center [492, 189] width 10 height 10
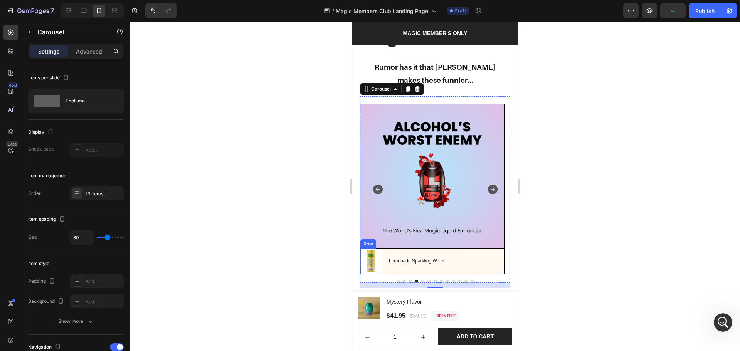
click at [472, 259] on div "Image Lemonade Sparkling Water Text Block Row" at bounding box center [432, 262] width 145 height 26
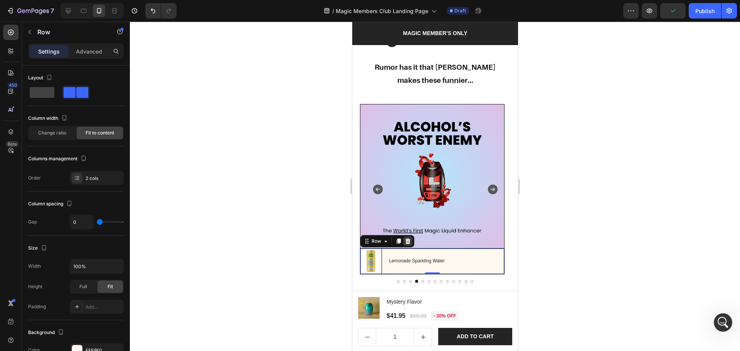
click at [409, 242] on icon at bounding box center [407, 241] width 5 height 5
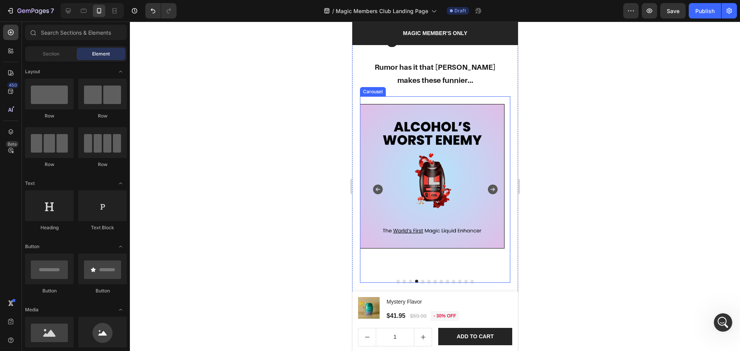
click at [488, 184] on icon "Carousel Next Arrow" at bounding box center [492, 189] width 10 height 10
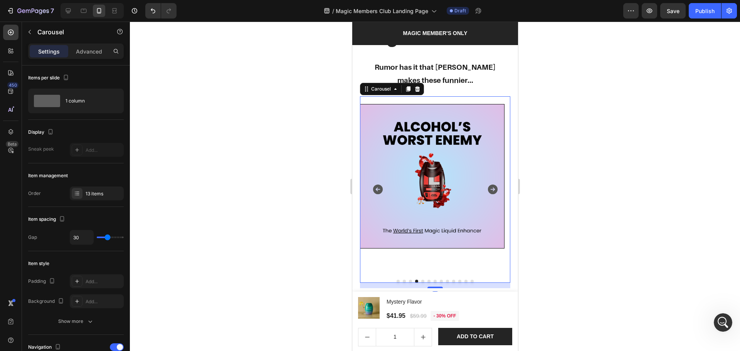
click at [487, 188] on icon "Carousel Next Arrow" at bounding box center [492, 189] width 10 height 10
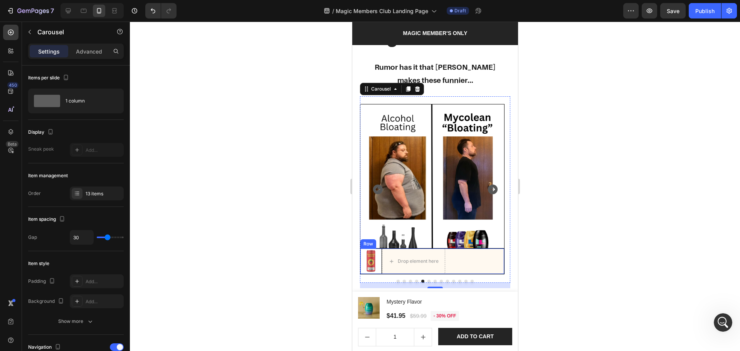
click at [483, 261] on div "Image Drop element here Row" at bounding box center [432, 262] width 145 height 26
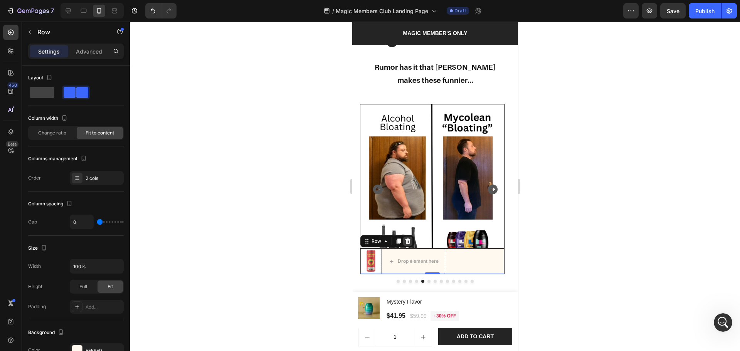
click at [408, 239] on icon at bounding box center [407, 241] width 5 height 5
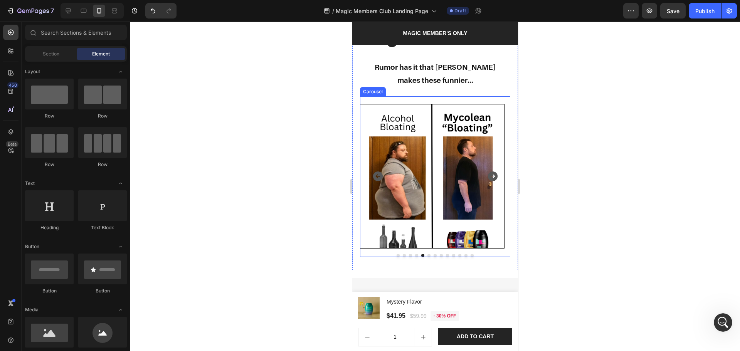
click at [487, 177] on icon "Carousel Next Arrow" at bounding box center [492, 177] width 10 height 10
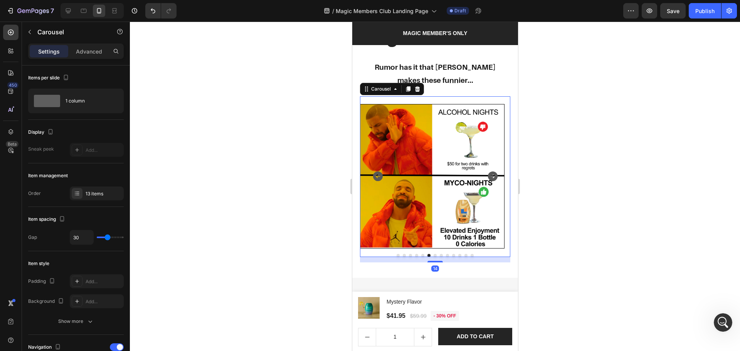
click at [487, 177] on icon "Carousel Next Arrow" at bounding box center [492, 177] width 10 height 10
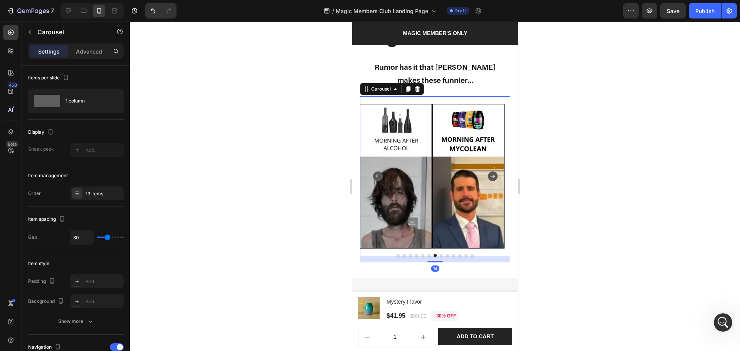
click at [487, 177] on icon "Carousel Next Arrow" at bounding box center [492, 177] width 10 height 10
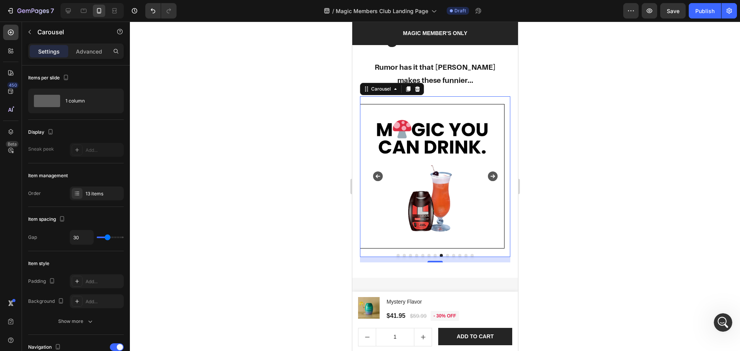
click at [487, 177] on icon "Carousel Next Arrow" at bounding box center [492, 177] width 10 height 10
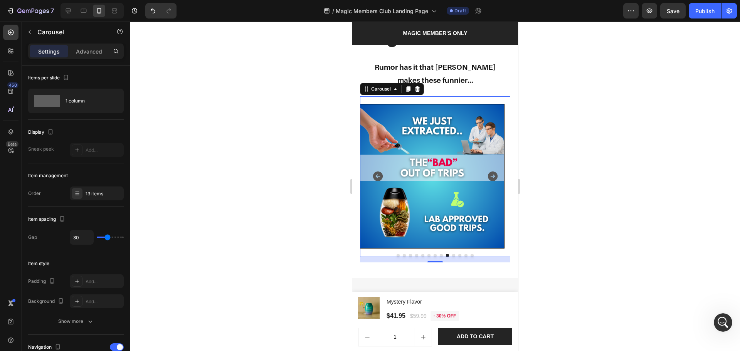
click at [487, 177] on icon "Carousel Next Arrow" at bounding box center [492, 177] width 10 height 10
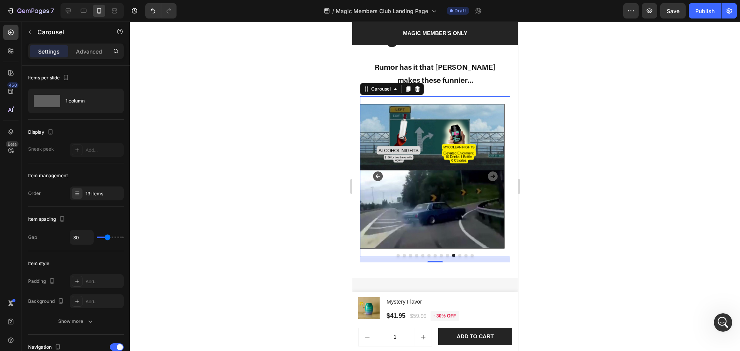
click at [487, 177] on icon "Carousel Next Arrow" at bounding box center [492, 177] width 10 height 10
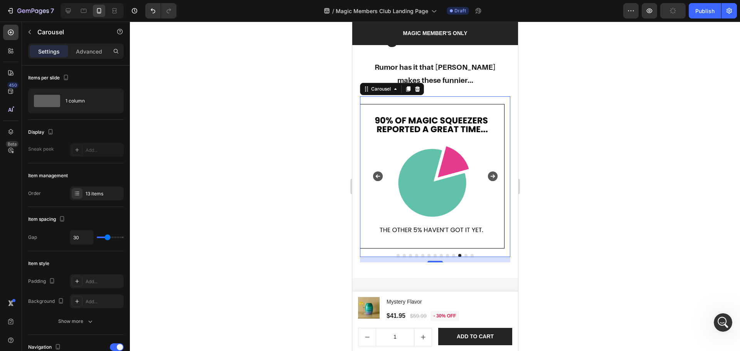
click at [487, 177] on icon "Carousel Next Arrow" at bounding box center [492, 177] width 10 height 10
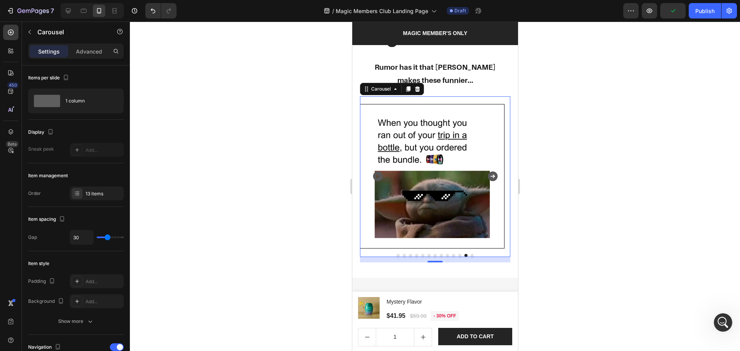
click at [487, 177] on icon "Carousel Next Arrow" at bounding box center [492, 177] width 10 height 10
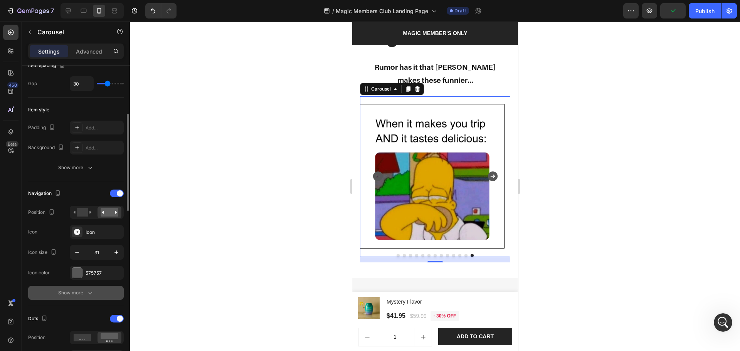
scroll to position [308, 0]
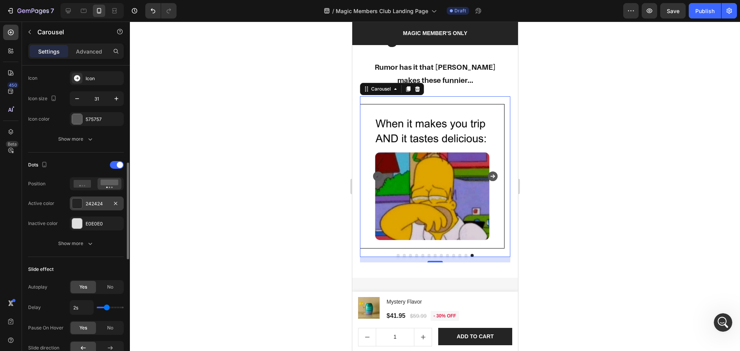
click at [77, 202] on div at bounding box center [77, 204] width 10 height 10
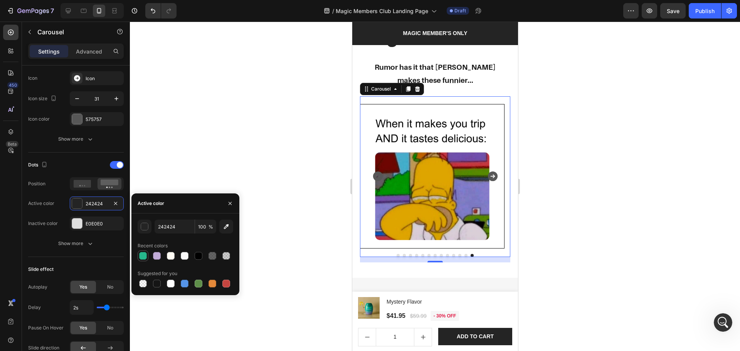
click at [143, 259] on div at bounding box center [143, 256] width 8 height 8
type input "26B78C"
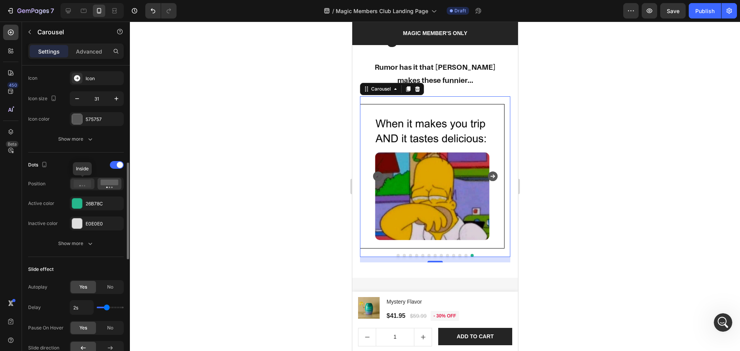
click at [82, 184] on icon at bounding box center [83, 184] width 18 height 8
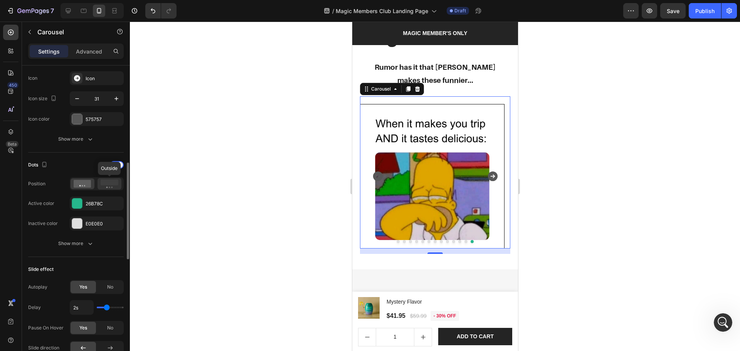
click at [119, 188] on div at bounding box center [110, 184] width 24 height 12
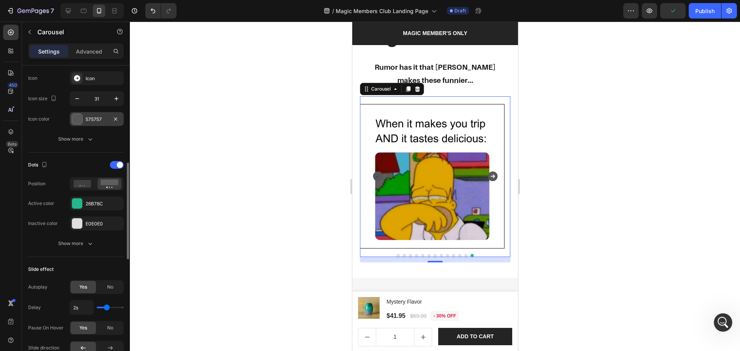
click at [72, 119] on div at bounding box center [77, 119] width 10 height 10
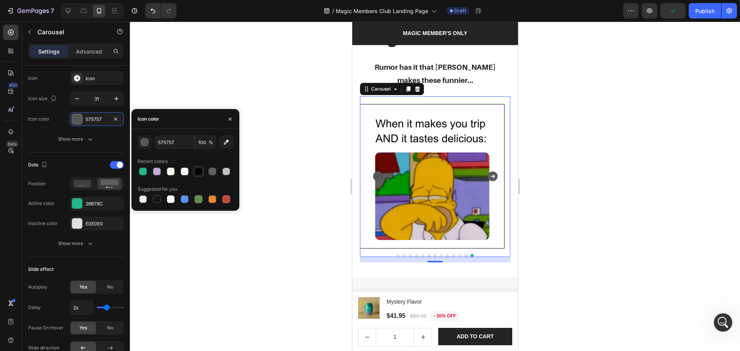
click at [200, 173] on div at bounding box center [199, 172] width 8 height 8
click at [145, 172] on div at bounding box center [143, 172] width 8 height 8
click at [142, 145] on div "button" at bounding box center [145, 143] width 8 height 8
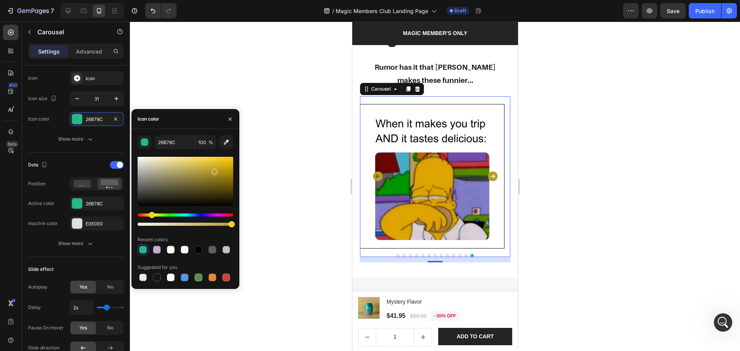
drag, startPoint x: 160, startPoint y: 218, endPoint x: 151, endPoint y: 218, distance: 9.6
click at [151, 218] on div at bounding box center [186, 220] width 96 height 12
drag, startPoint x: 244, startPoint y: 147, endPoint x: 250, endPoint y: 142, distance: 7.9
click at [250, 0] on div "7 Version history / Magic Members Club Landing Page Draft Preview Save Publish …" at bounding box center [370, 0] width 740 height 0
type input "FFD000"
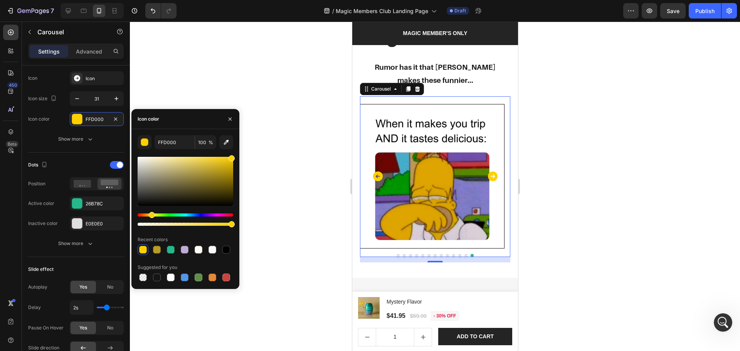
drag, startPoint x: 146, startPoint y: 213, endPoint x: 152, endPoint y: 217, distance: 7.1
click at [152, 217] on div at bounding box center [186, 191] width 96 height 72
click at [42, 159] on div "Dots" at bounding box center [38, 165] width 21 height 12
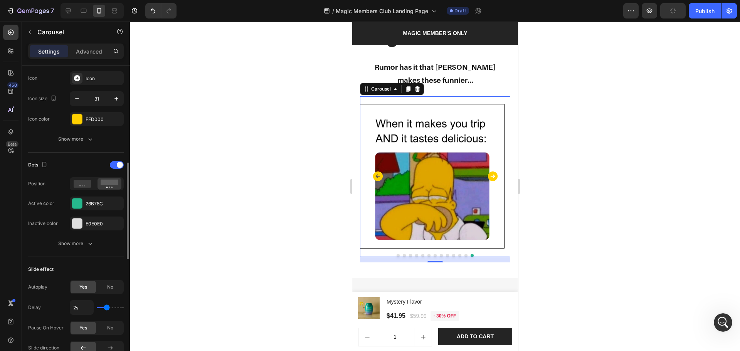
click at [93, 131] on div "Navigation Position Icon Icon Icon size 31 Icon color FFD000 Show more" at bounding box center [76, 90] width 96 height 113
click at [582, 228] on div at bounding box center [435, 187] width 610 height 330
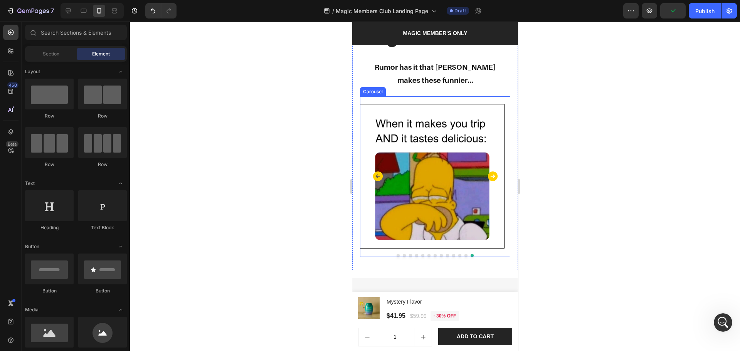
click at [487, 178] on icon "Carousel Next Arrow" at bounding box center [492, 177] width 10 height 10
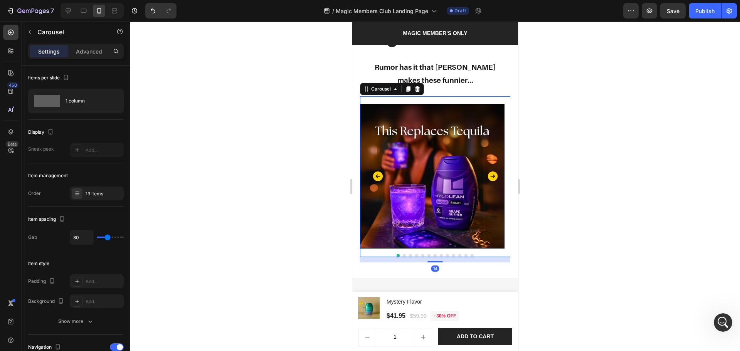
click at [488, 178] on icon "Carousel Next Arrow" at bounding box center [492, 177] width 10 height 10
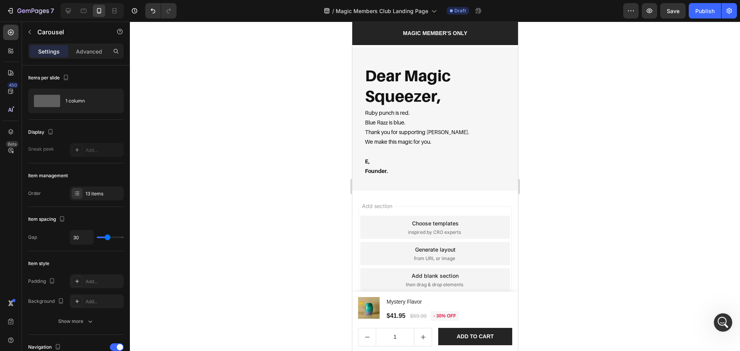
scroll to position [1745, 0]
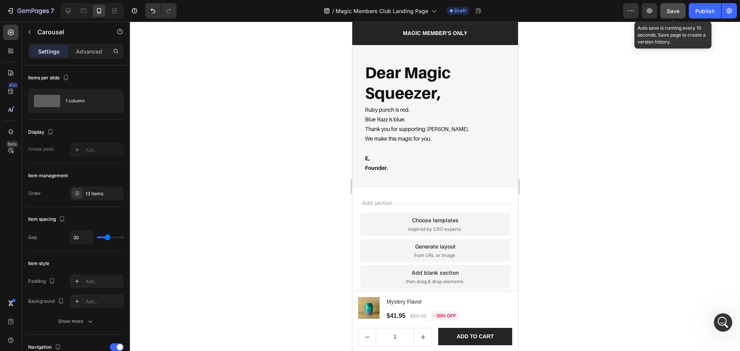
click at [681, 12] on button "Save" at bounding box center [672, 10] width 25 height 15
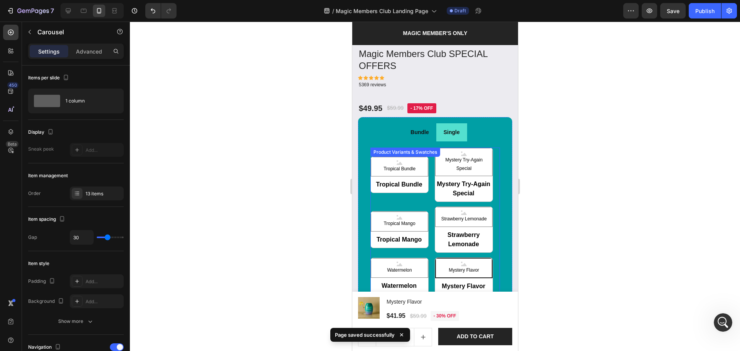
scroll to position [871, 0]
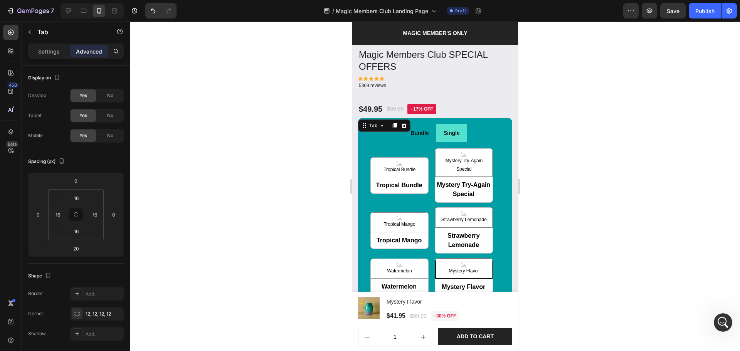
click at [429, 132] on li "Bundle" at bounding box center [419, 133] width 33 height 18
click at [429, 204] on div "Tropical Bundle Tropical Bundle Tropical Bundle Mystery Try-Again Special Myste…" at bounding box center [435, 221] width 130 height 147
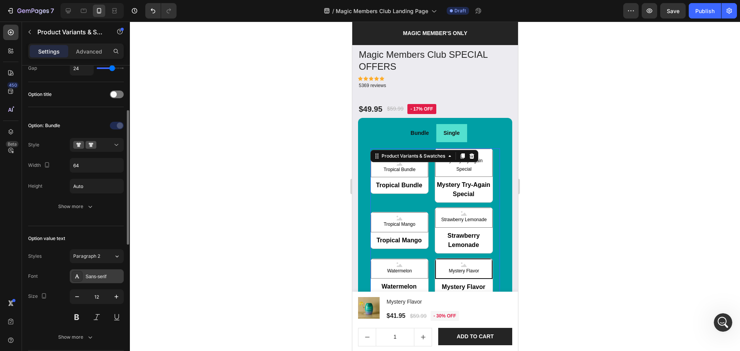
scroll to position [154, 0]
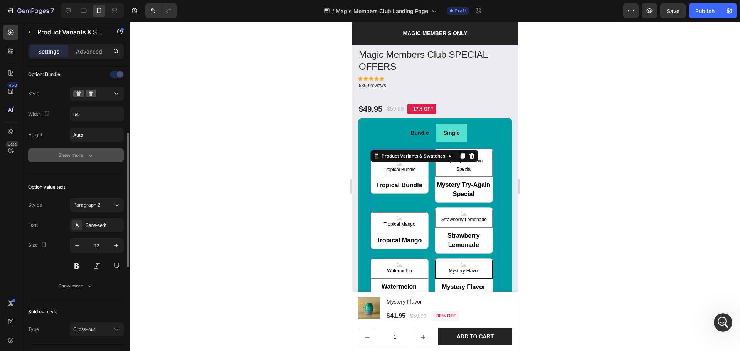
click at [81, 155] on div "Show more" at bounding box center [76, 155] width 36 height 8
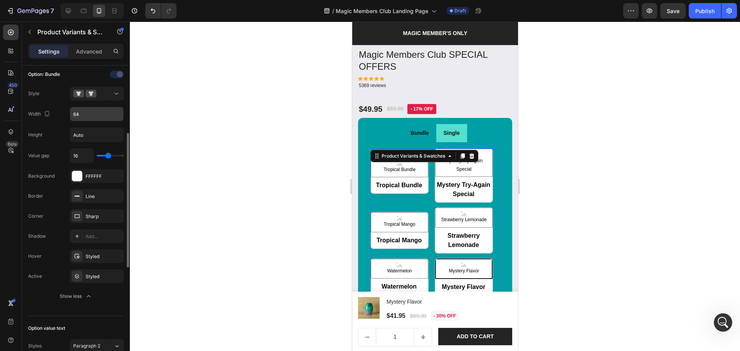
click at [85, 118] on input "64" at bounding box center [96, 114] width 53 height 14
radio input "true"
type input "1"
type input "100%"
click at [445, 132] on li "Single" at bounding box center [451, 133] width 31 height 18
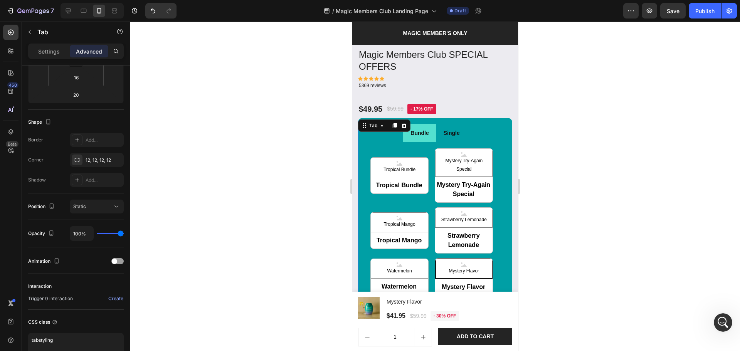
scroll to position [0, 0]
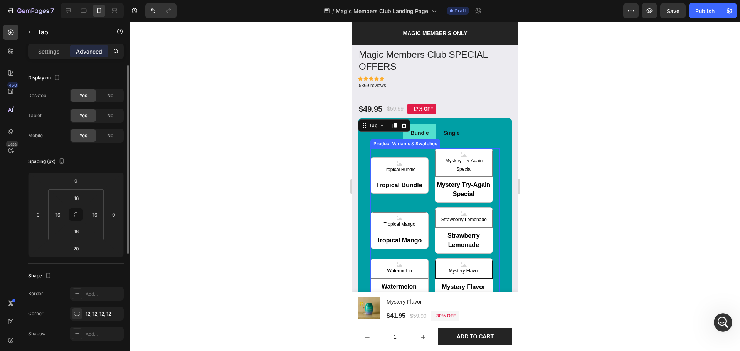
click at [426, 148] on div "Tropical Bundle Tropical Bundle Tropical Bundle Mystery Try-Again Special Myste…" at bounding box center [435, 221] width 130 height 147
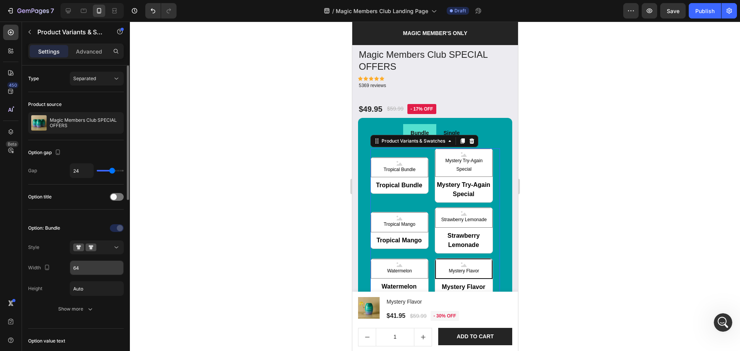
click at [91, 273] on input "64" at bounding box center [96, 268] width 53 height 14
radio input "true"
type input "100%"
click at [39, 301] on div "Option: Bundle Style Width 100% Height Auto Show more" at bounding box center [76, 269] width 96 height 94
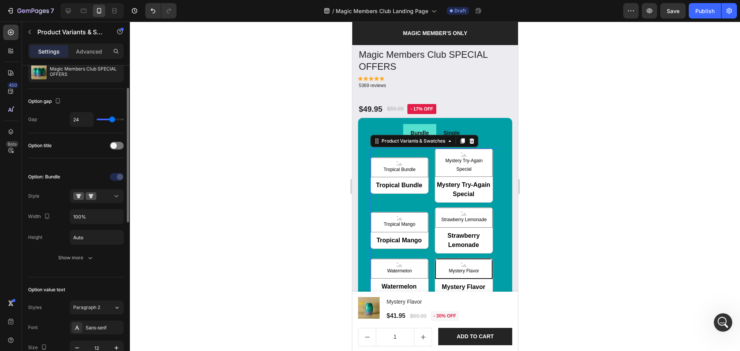
scroll to position [0, 0]
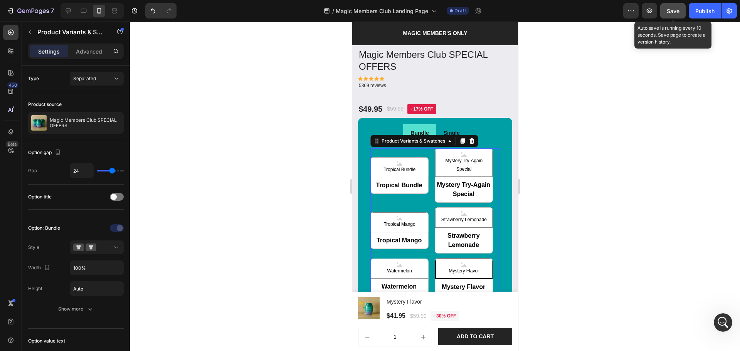
click at [666, 4] on button "Save" at bounding box center [672, 10] width 25 height 15
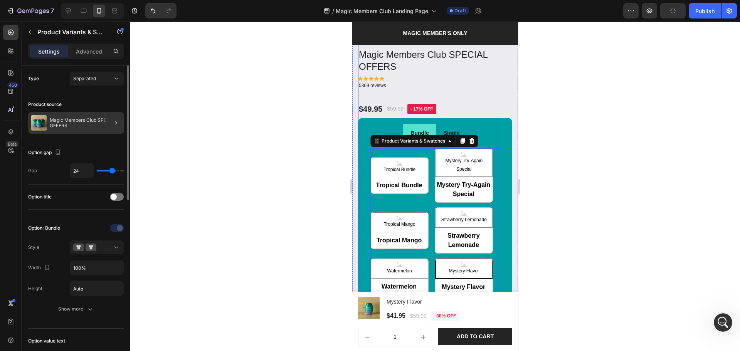
click at [107, 124] on div at bounding box center [113, 123] width 22 height 22
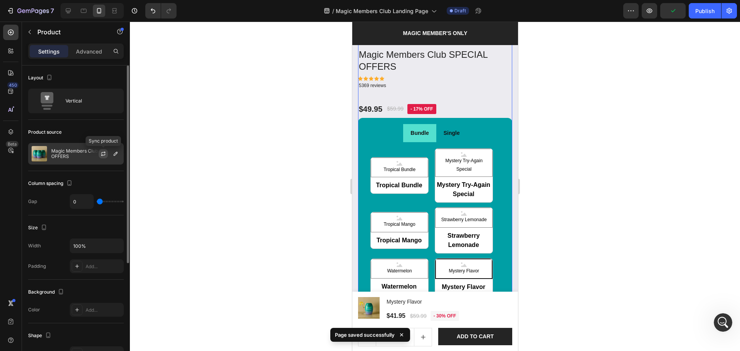
click at [101, 150] on button "button" at bounding box center [103, 153] width 9 height 9
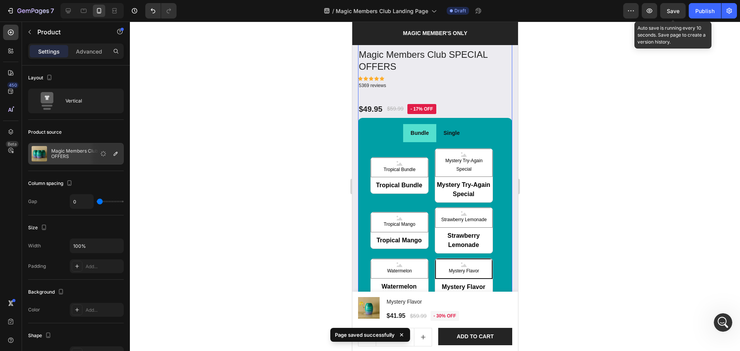
drag, startPoint x: 673, startPoint y: 10, endPoint x: 5, endPoint y: 27, distance: 667.8
click at [673, 10] on span "Save" at bounding box center [673, 11] width 13 height 7
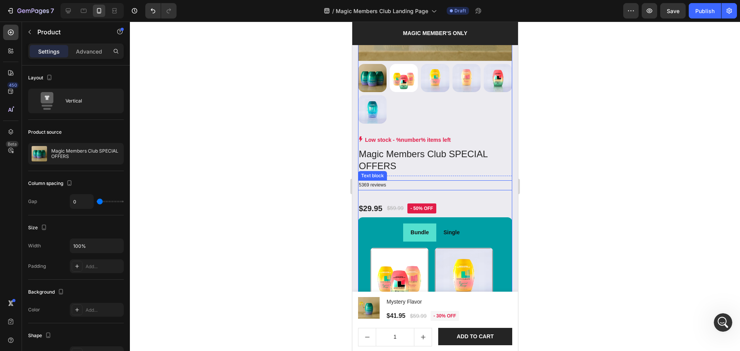
scroll to position [768, 0]
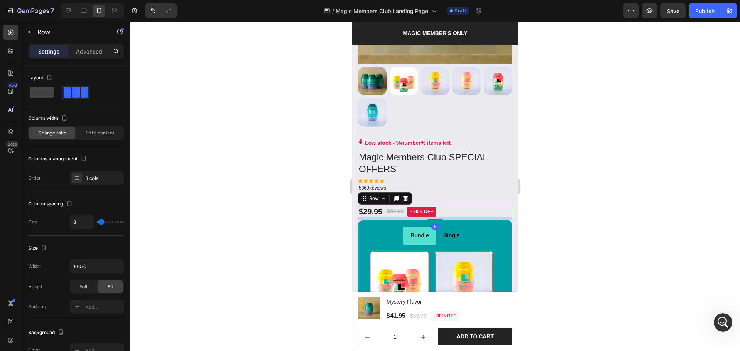
click at [448, 206] on div "$29.95 Product Price Product Price $59.99 Product Price Product Price - 50% off…" at bounding box center [435, 212] width 154 height 12
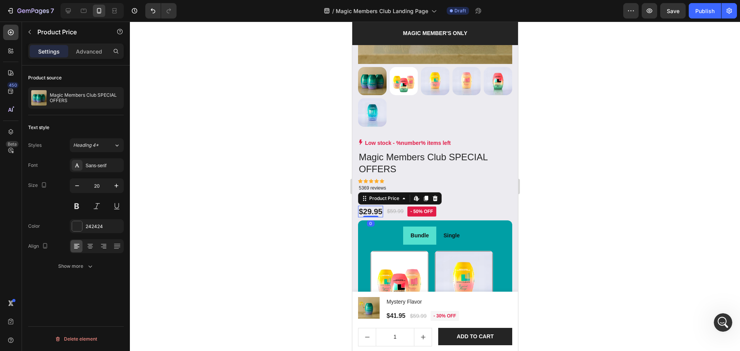
click at [365, 206] on div "$29.95" at bounding box center [370, 212] width 25 height 12
click at [86, 104] on div "Magic Members Club SPECIAL OFFERS" at bounding box center [76, 98] width 96 height 22
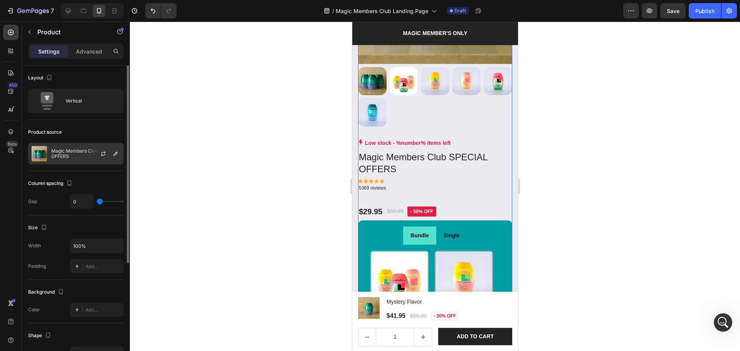
click at [102, 147] on div at bounding box center [106, 153] width 34 height 21
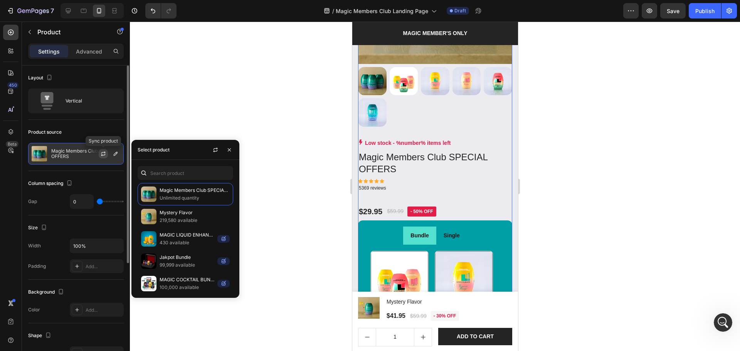
click at [105, 153] on icon "button" at bounding box center [103, 152] width 4 height 2
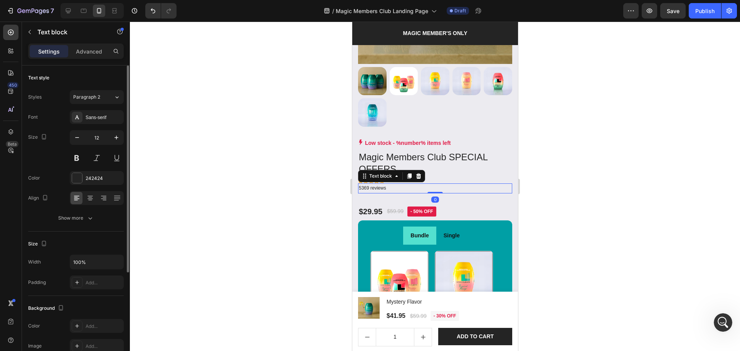
drag, startPoint x: 384, startPoint y: 178, endPoint x: 404, endPoint y: 186, distance: 20.6
click at [384, 184] on p "5369 reviews" at bounding box center [434, 188] width 153 height 8
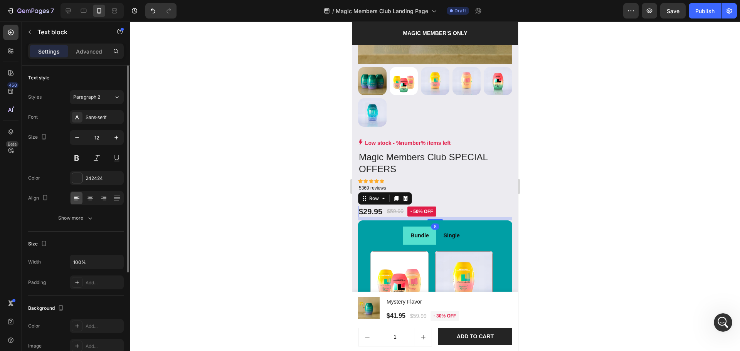
click at [451, 206] on div "$29.95 Product Price Product Price $59.99 Product Price Product Price - 50% off…" at bounding box center [435, 212] width 154 height 12
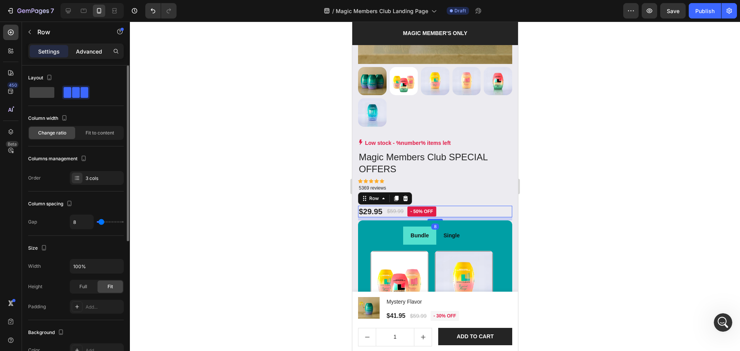
click at [95, 52] on p "Advanced" at bounding box center [89, 51] width 26 height 8
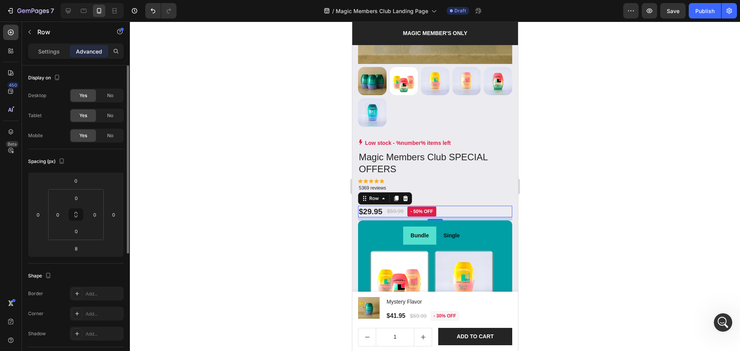
click at [57, 56] on div "Settings" at bounding box center [49, 51] width 39 height 12
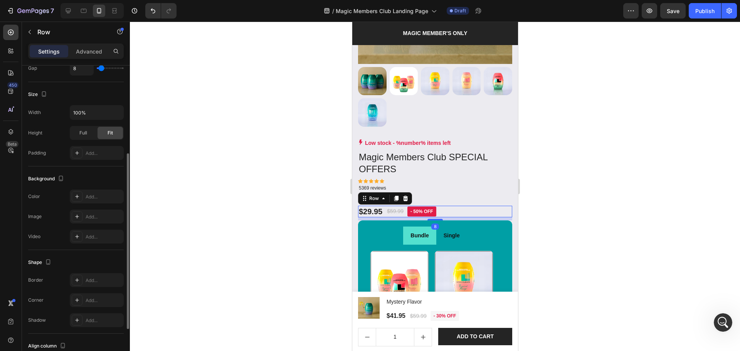
scroll to position [231, 0]
